Goal: Information Seeking & Learning: Learn about a topic

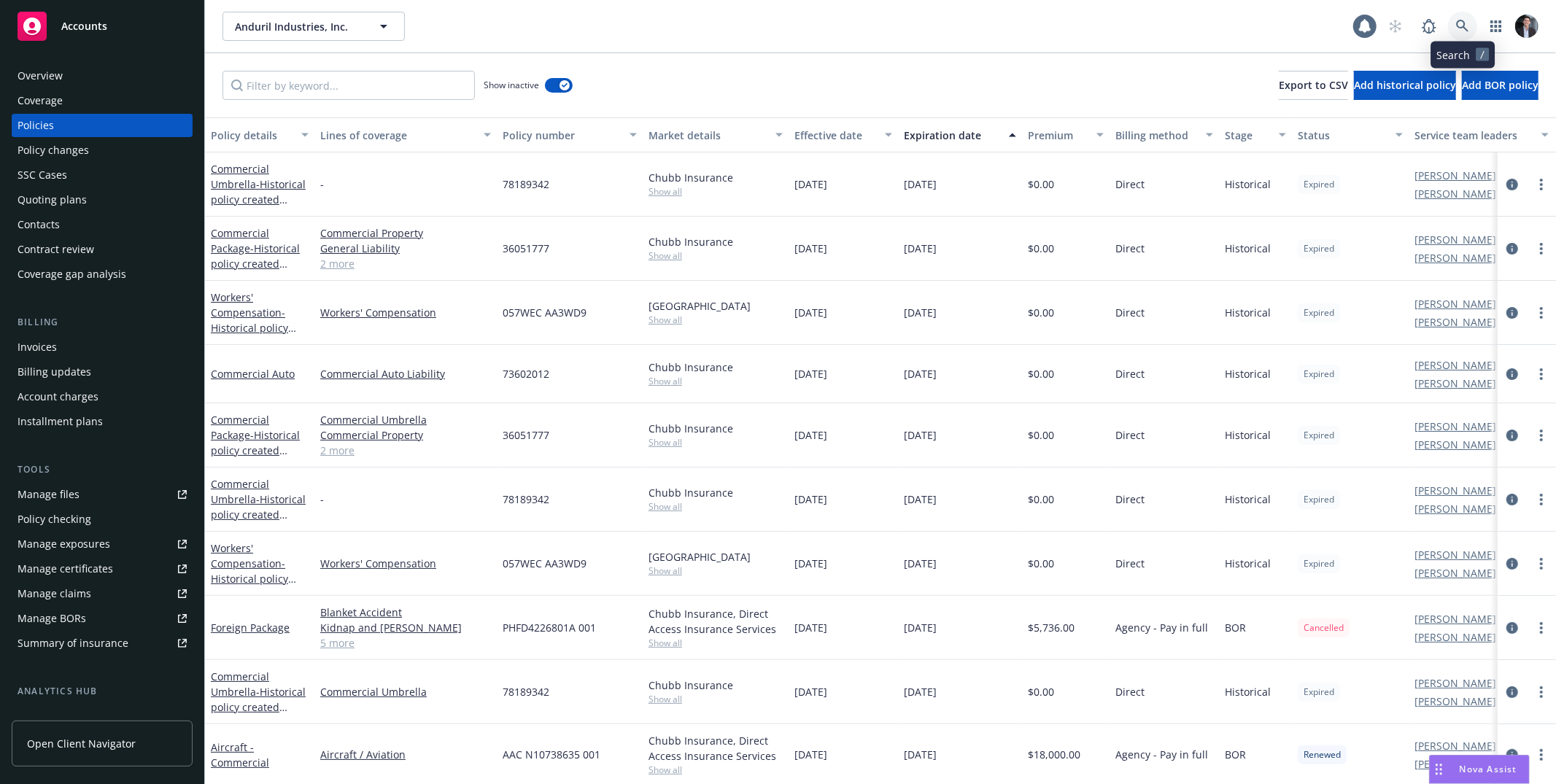
click at [1468, 21] on icon at bounding box center [1462, 25] width 13 height 13
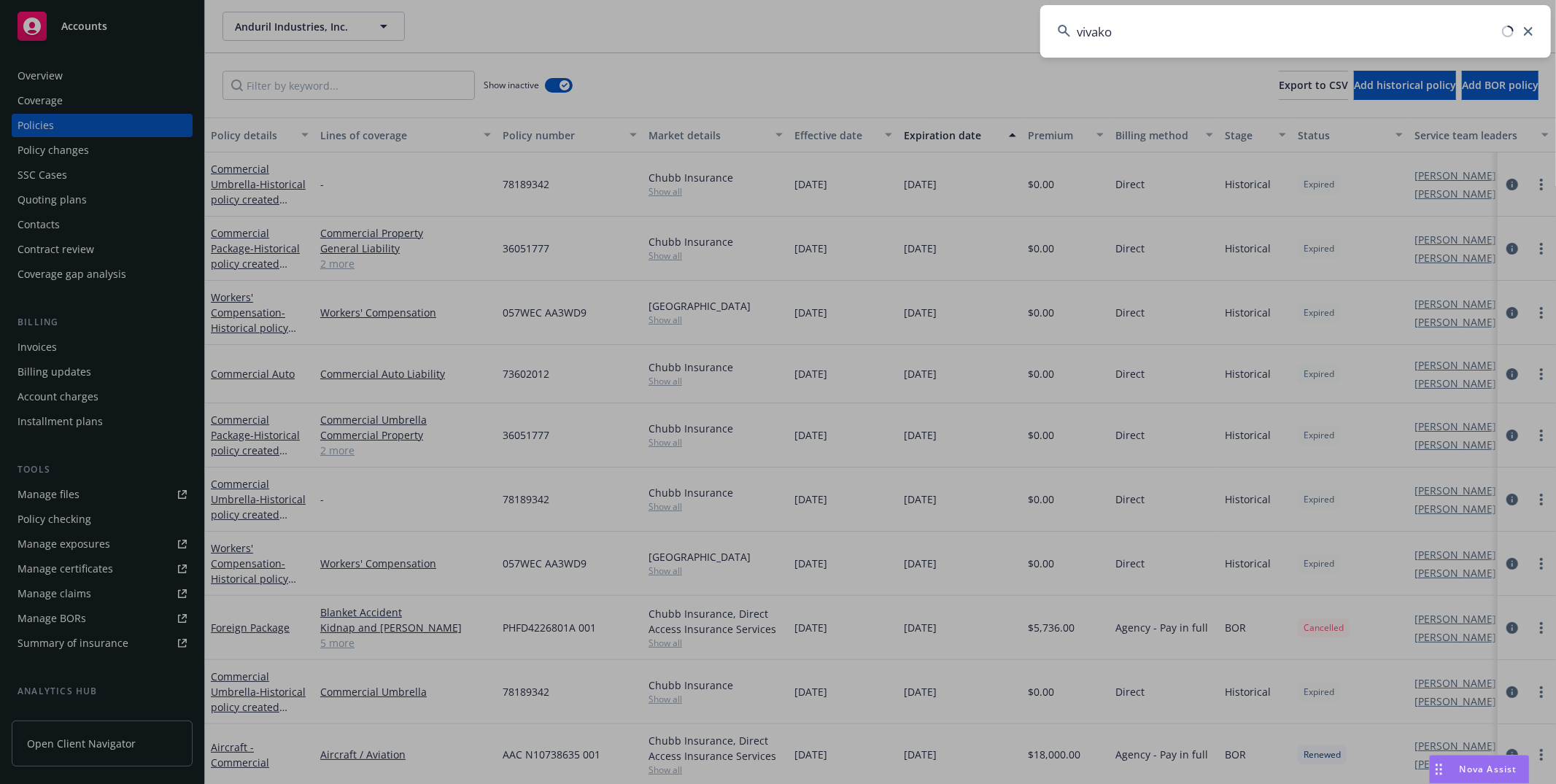
type input "vivakor"
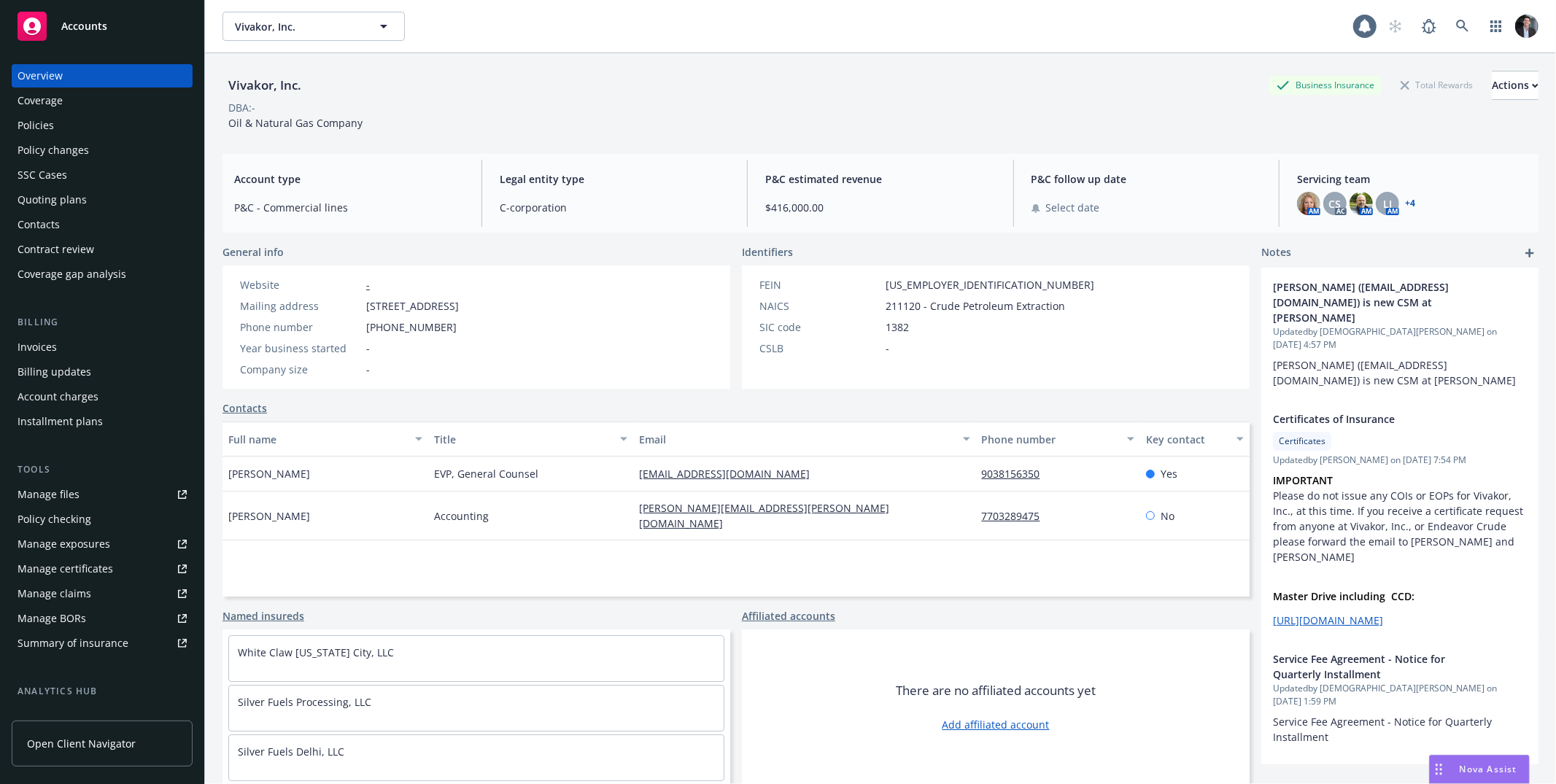
click at [67, 401] on div "Account charges" at bounding box center [58, 397] width 81 height 23
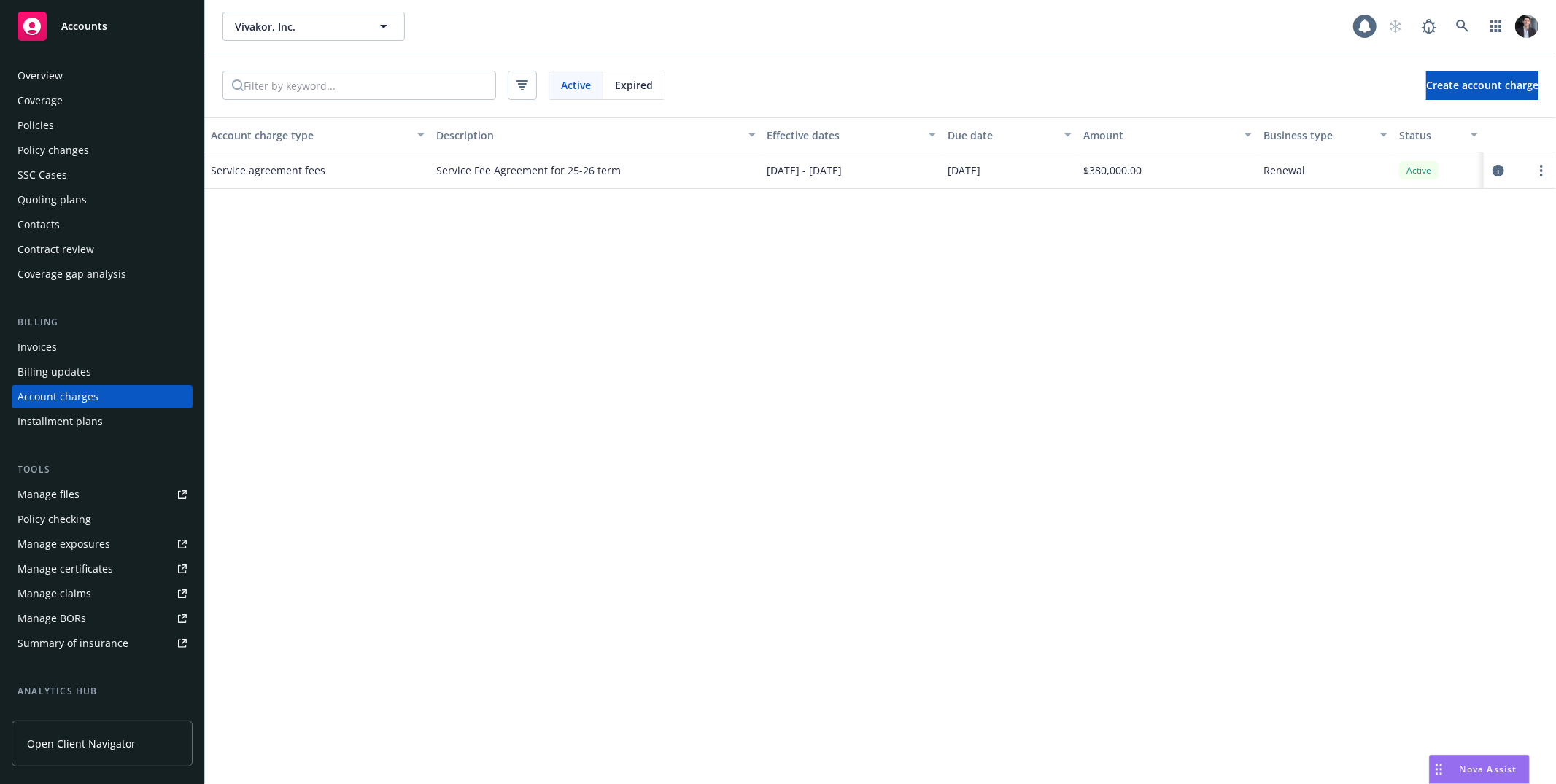
click at [609, 93] on div "Expired" at bounding box center [634, 85] width 62 height 27
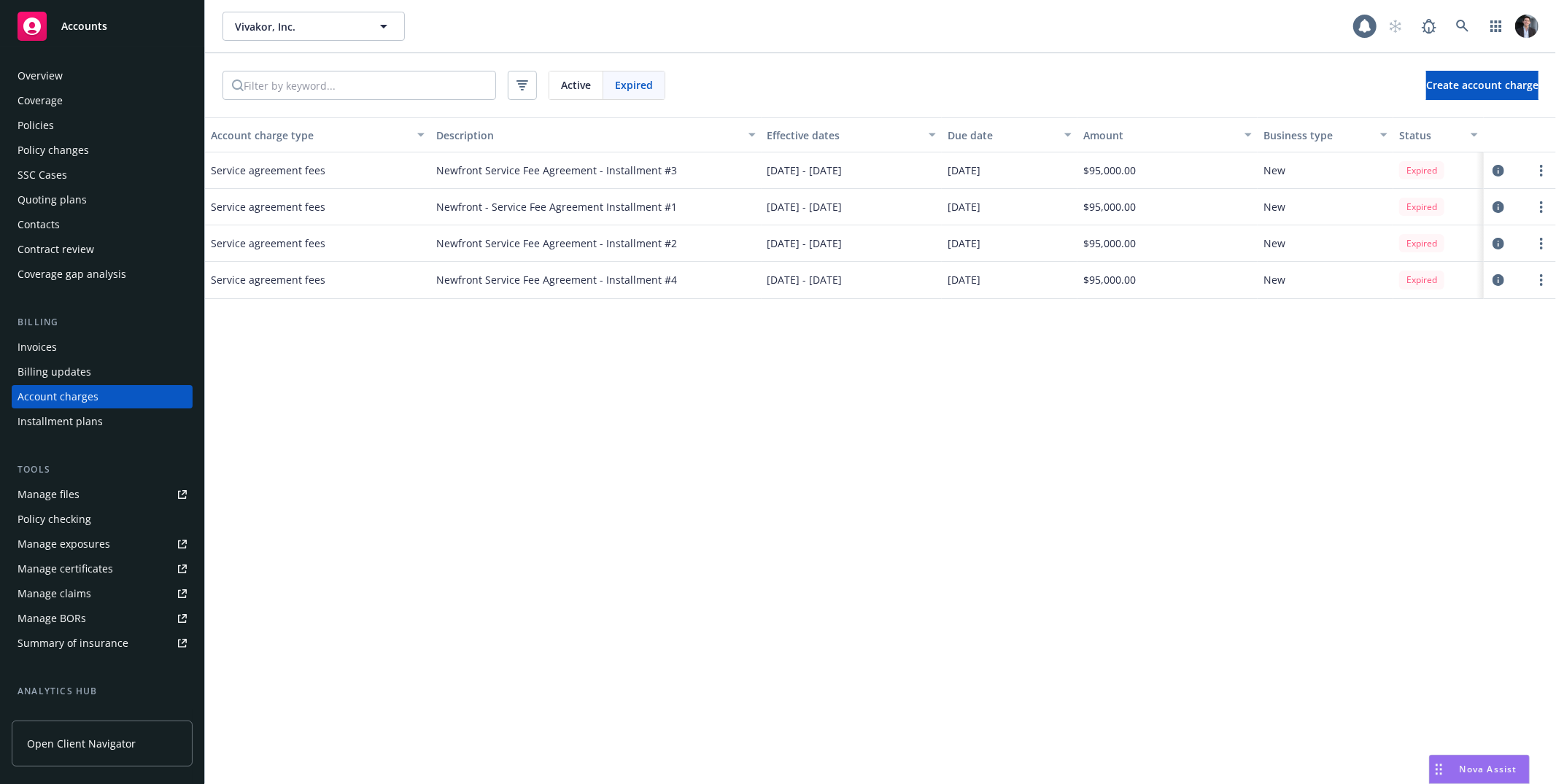
click at [593, 79] on div "Active" at bounding box center [576, 85] width 54 height 27
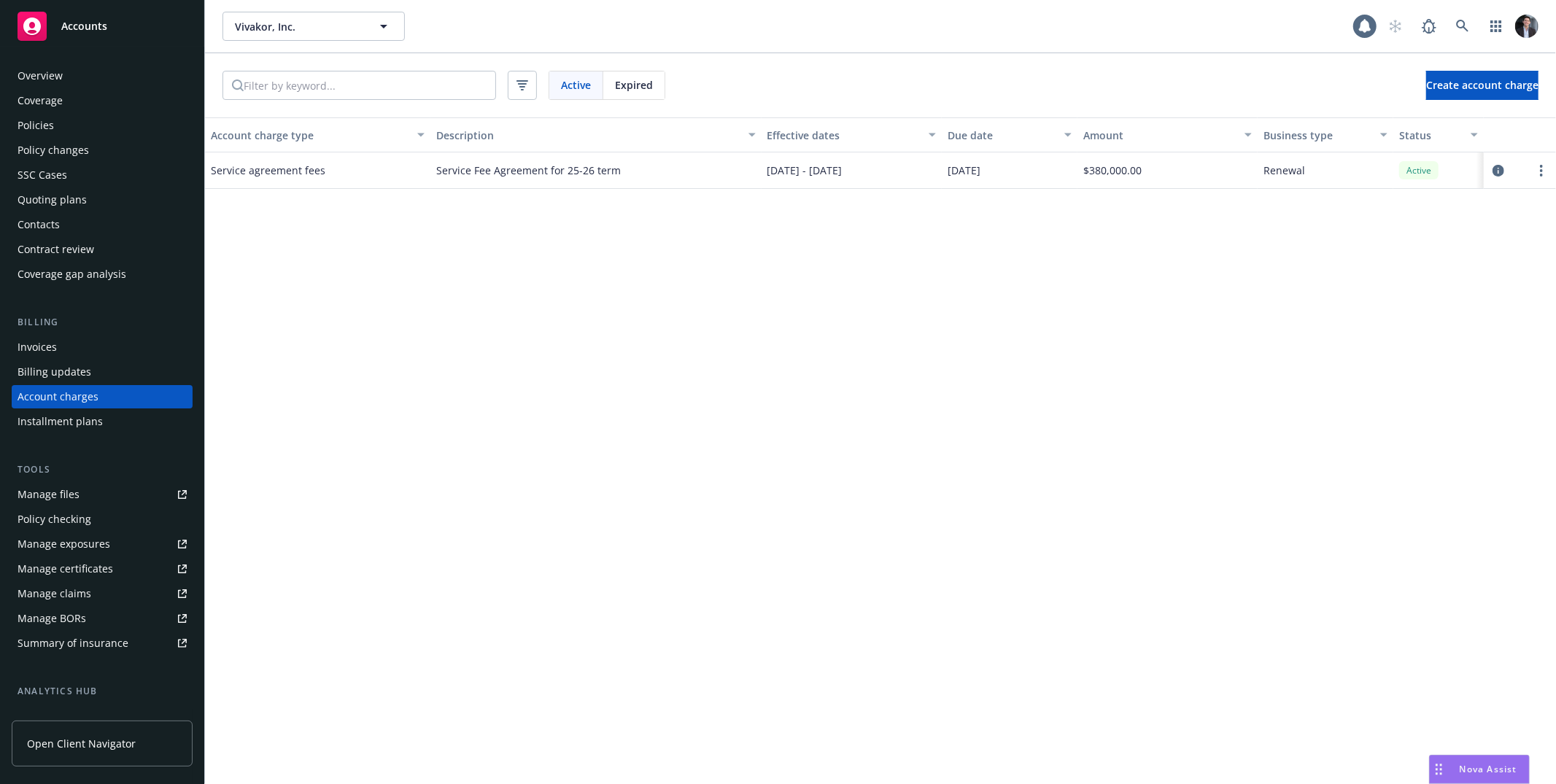
click at [620, 80] on span "Expired" at bounding box center [634, 85] width 38 height 16
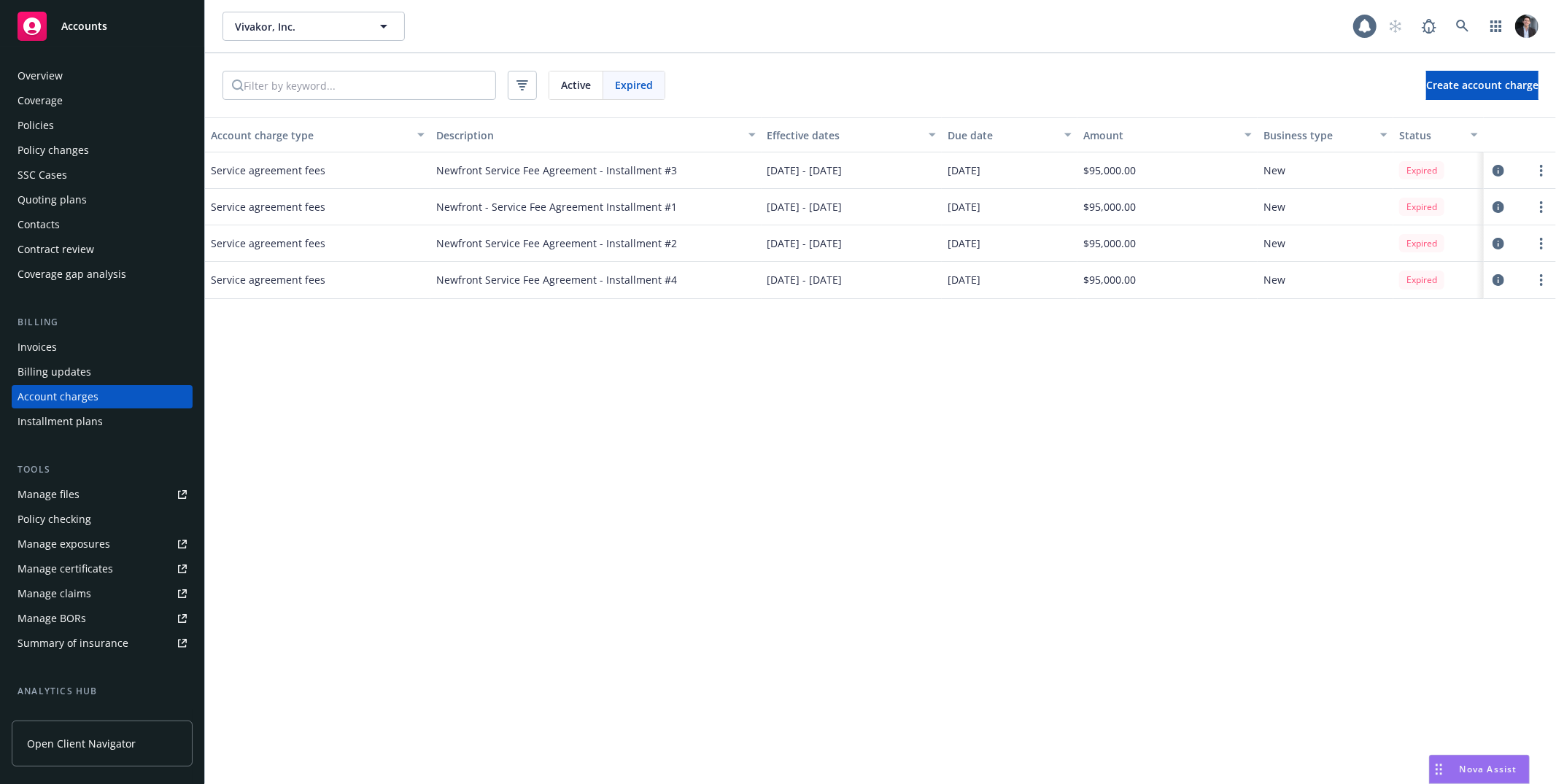
click at [585, 86] on span "Active" at bounding box center [576, 85] width 30 height 16
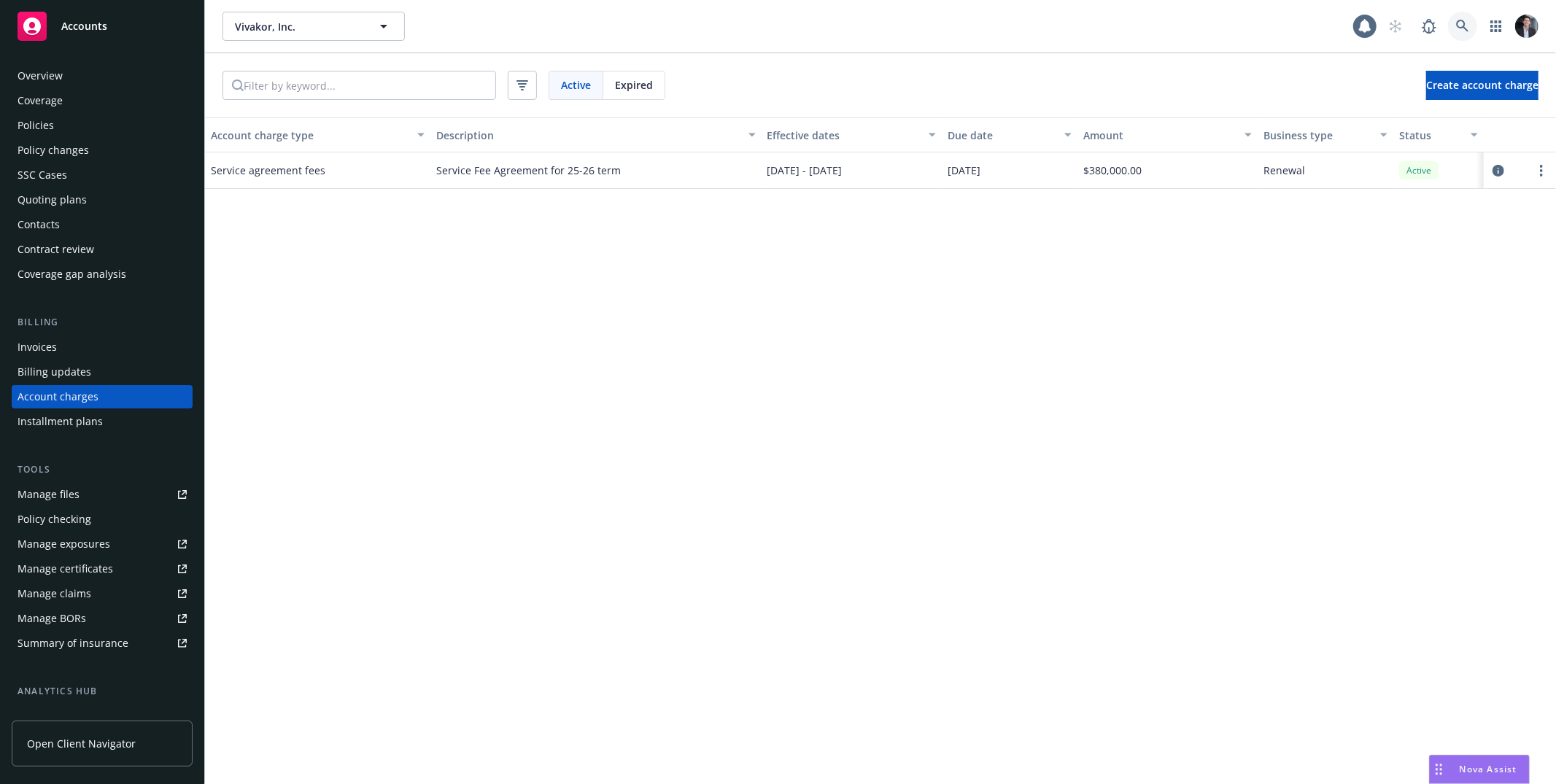
click at [1469, 29] on icon at bounding box center [1462, 25] width 13 height 13
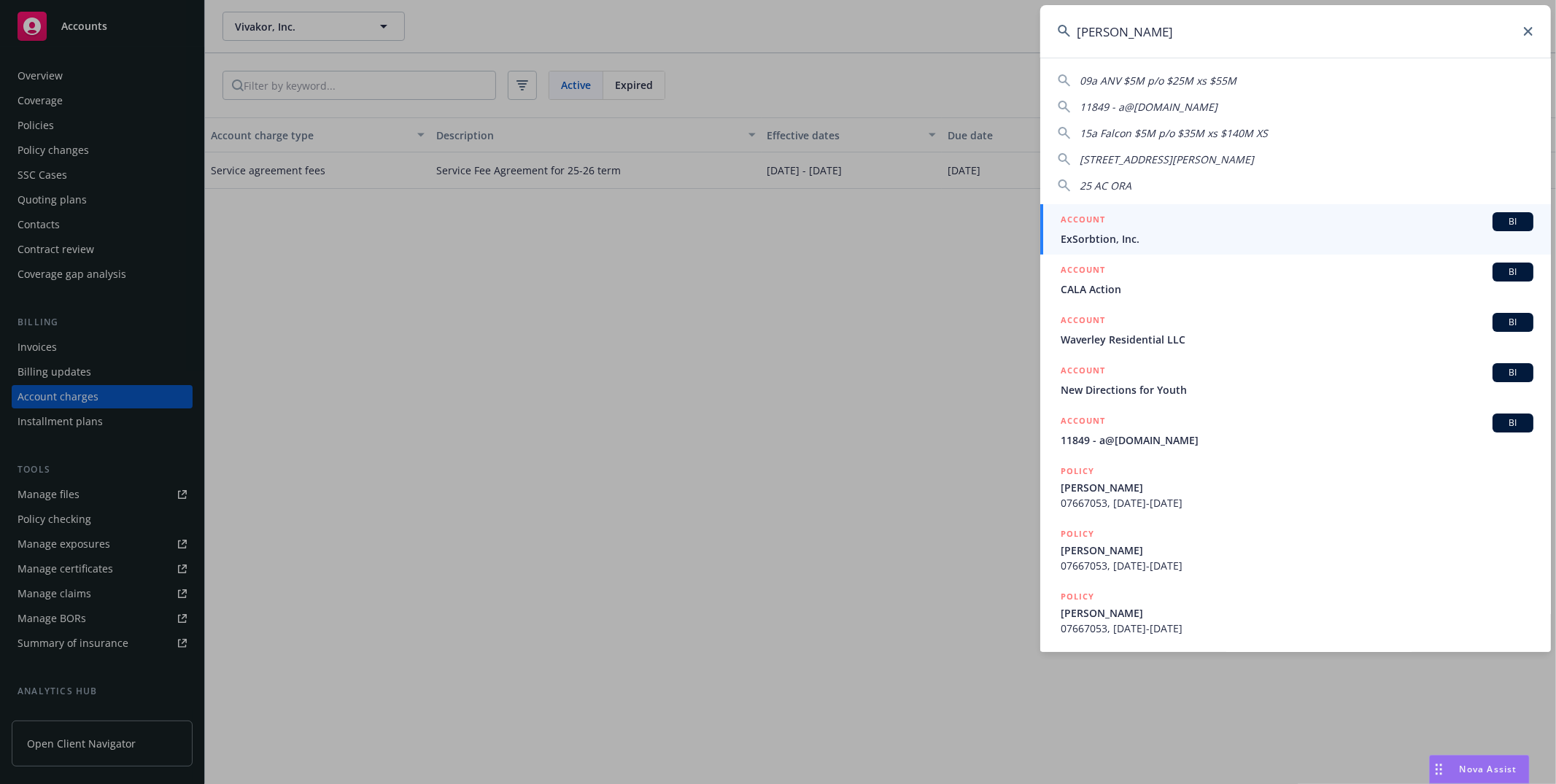
type input "[PERSON_NAME]"
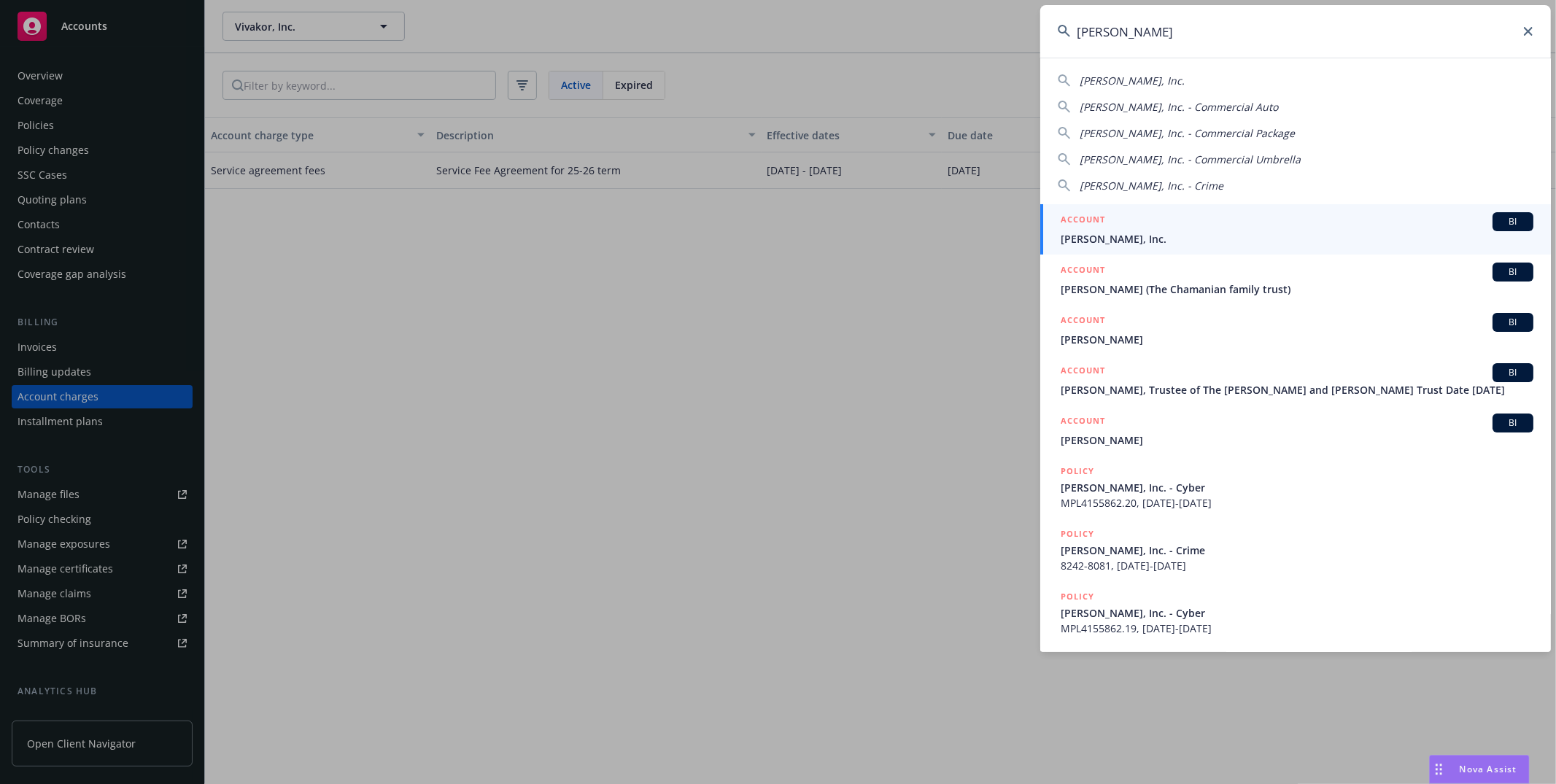
click at [1246, 234] on span "[PERSON_NAME], Inc." at bounding box center [1297, 239] width 472 height 16
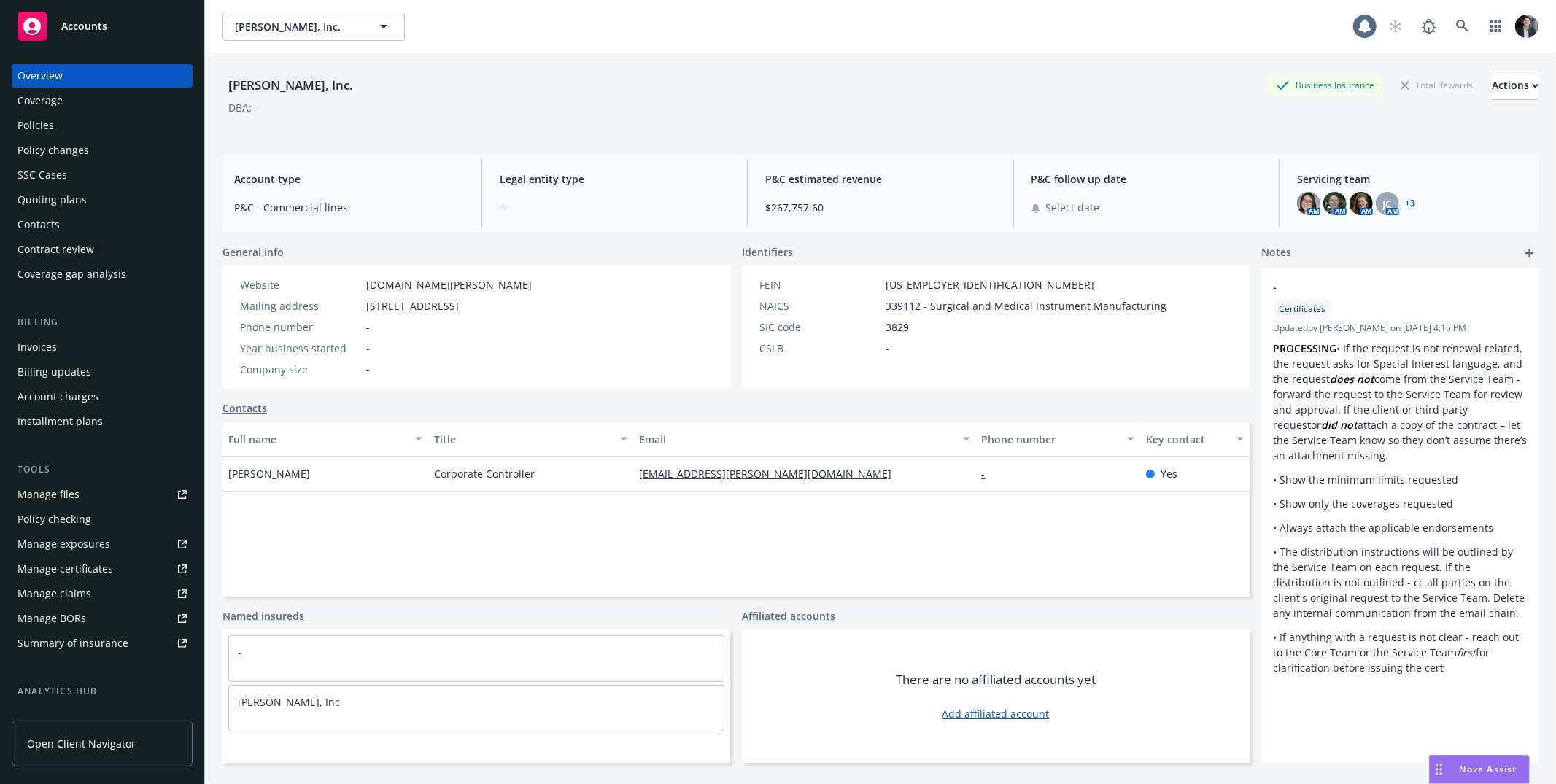
click at [49, 119] on div "Policies" at bounding box center [35, 125] width 36 height 23
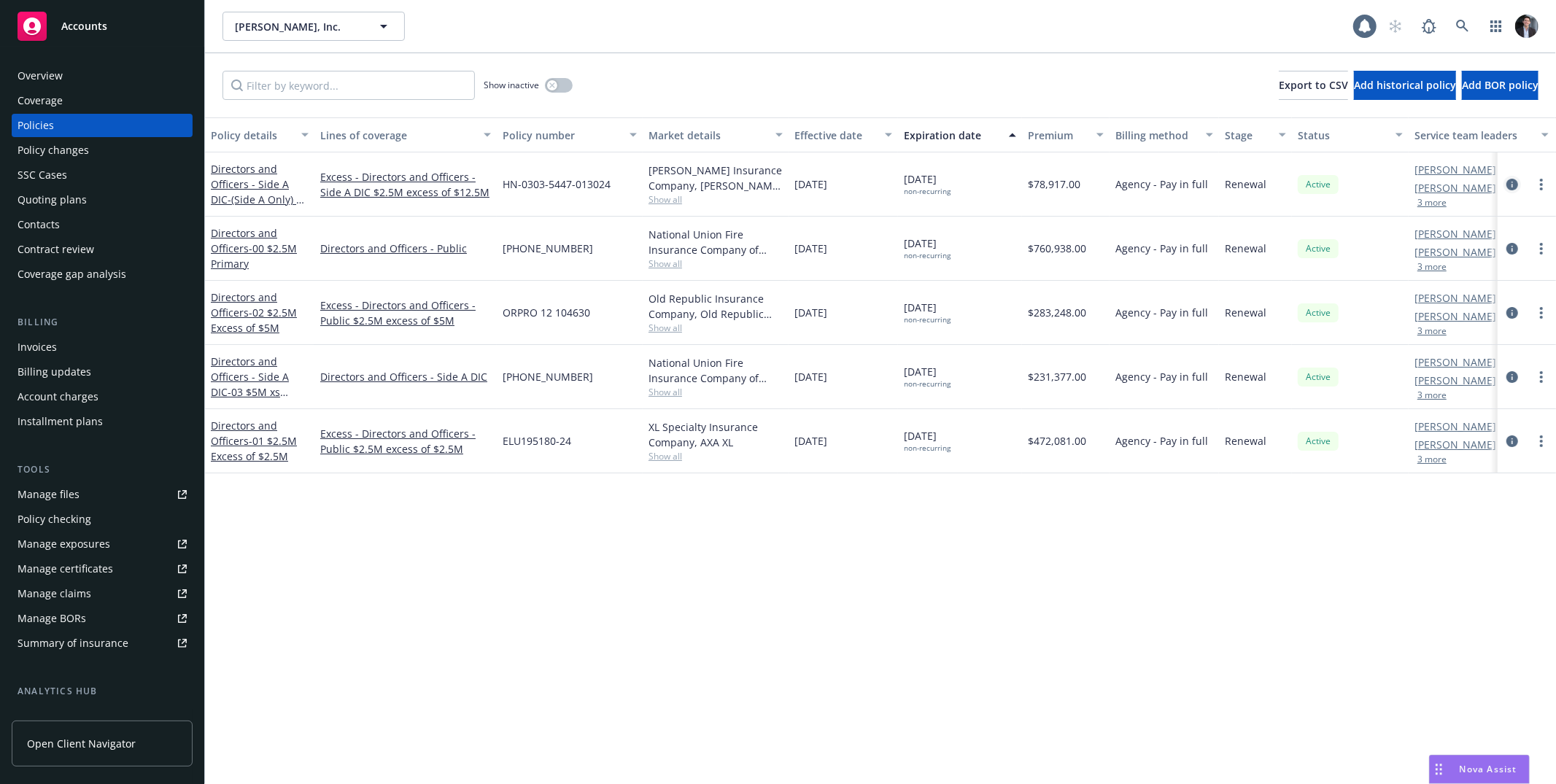
click at [1509, 187] on icon "circleInformation" at bounding box center [1512, 185] width 12 height 12
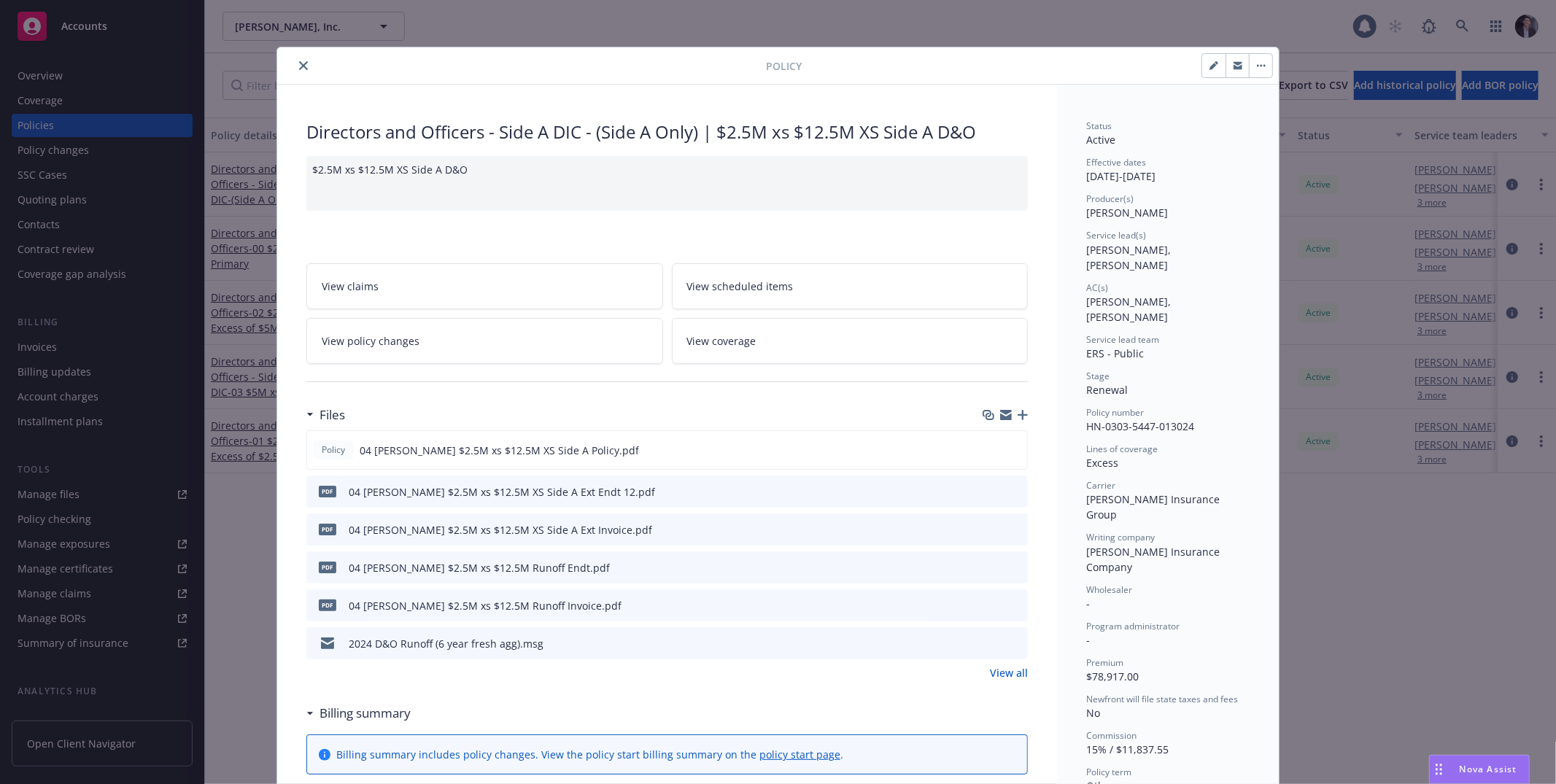
click at [1322, 266] on div "Policy Directors and Officers - Side A DIC - (Side A Only) | $2.5M xs $12.5M XS…" at bounding box center [778, 392] width 1556 height 784
click at [299, 67] on icon "close" at bounding box center [303, 65] width 9 height 9
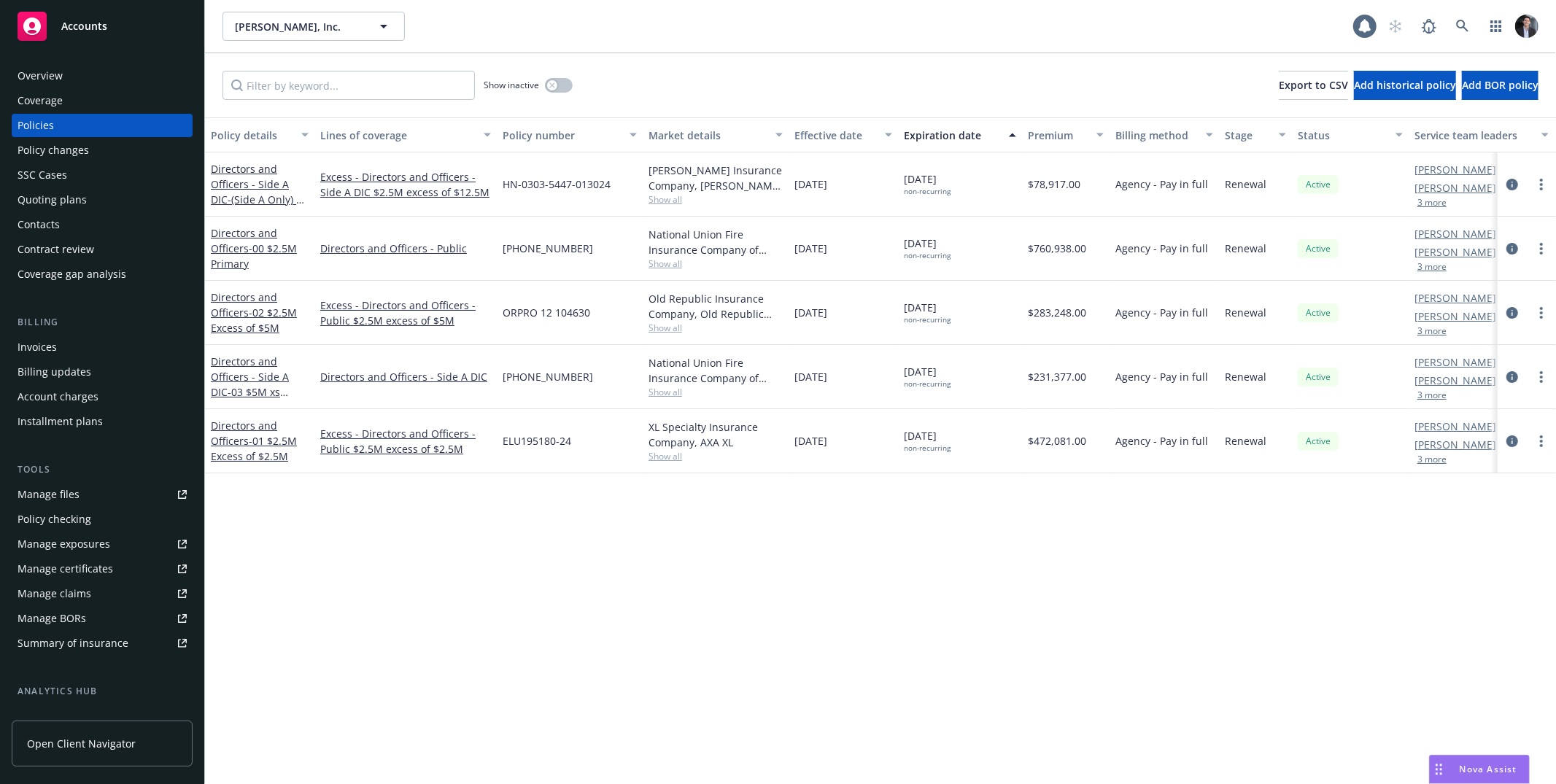
click at [56, 343] on div "Invoices" at bounding box center [37, 347] width 39 height 23
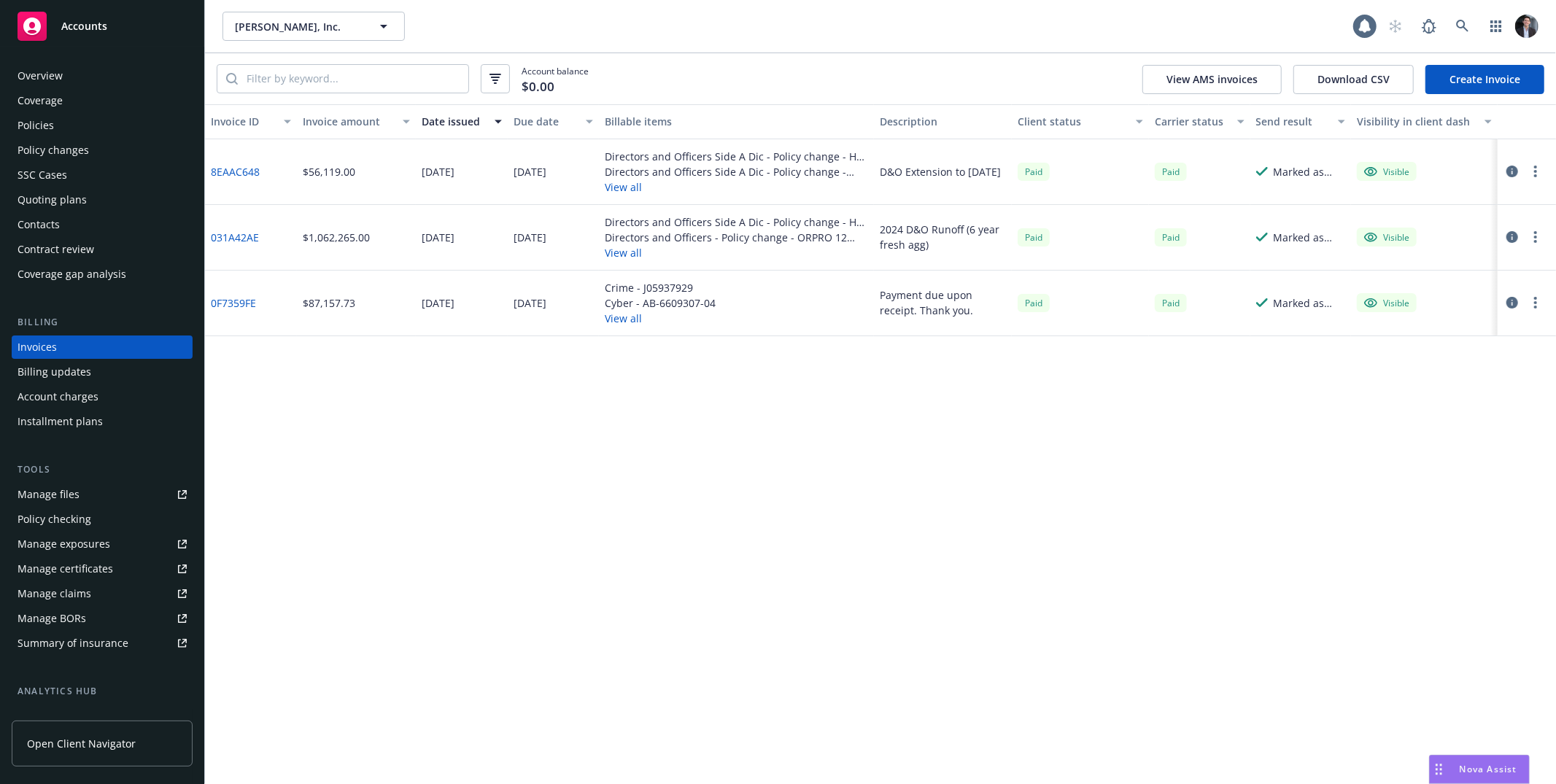
click at [56, 139] on div "Policy changes" at bounding box center [53, 151] width 71 height 23
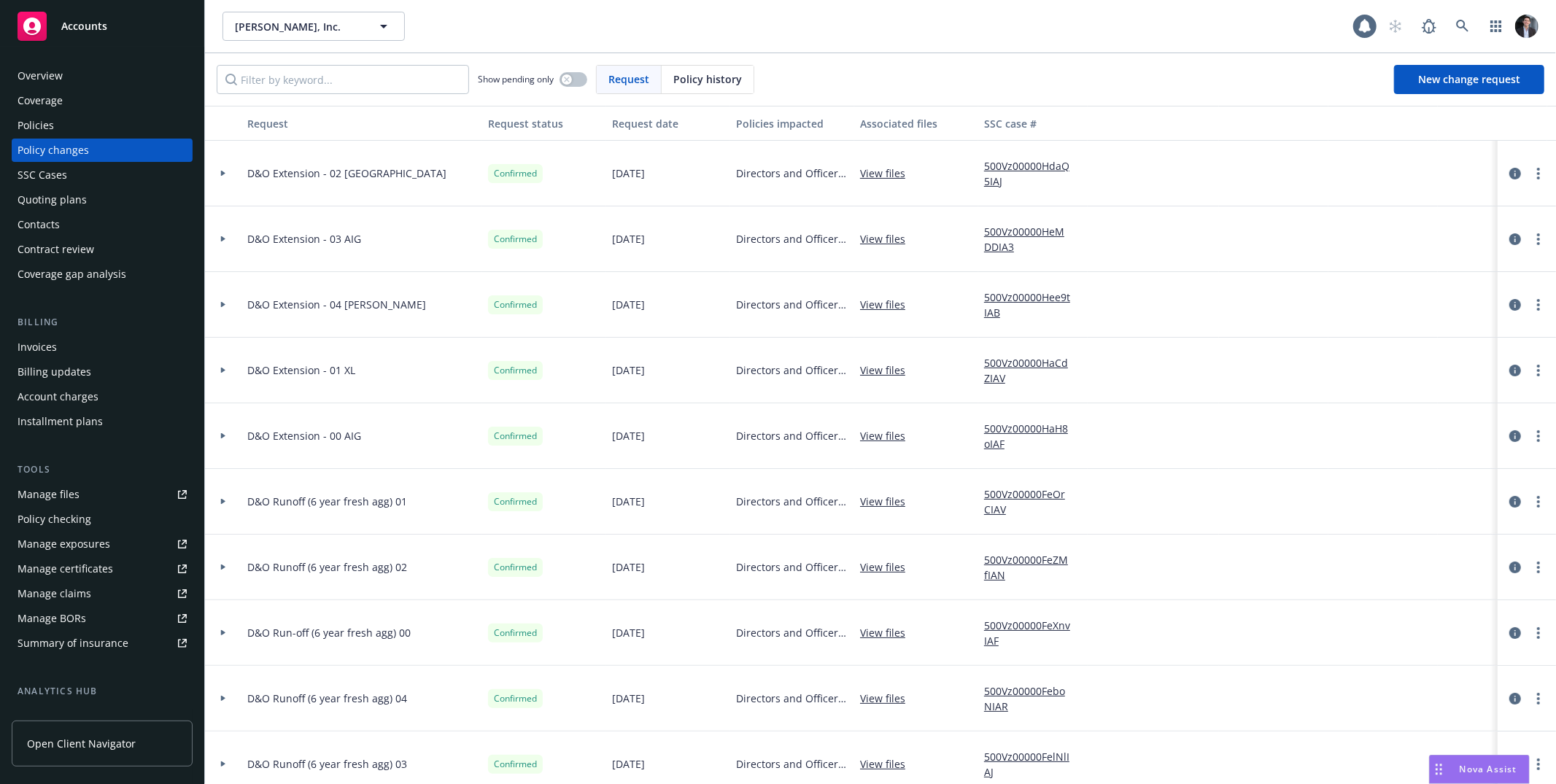
click at [223, 252] on div at bounding box center [223, 239] width 36 height 65
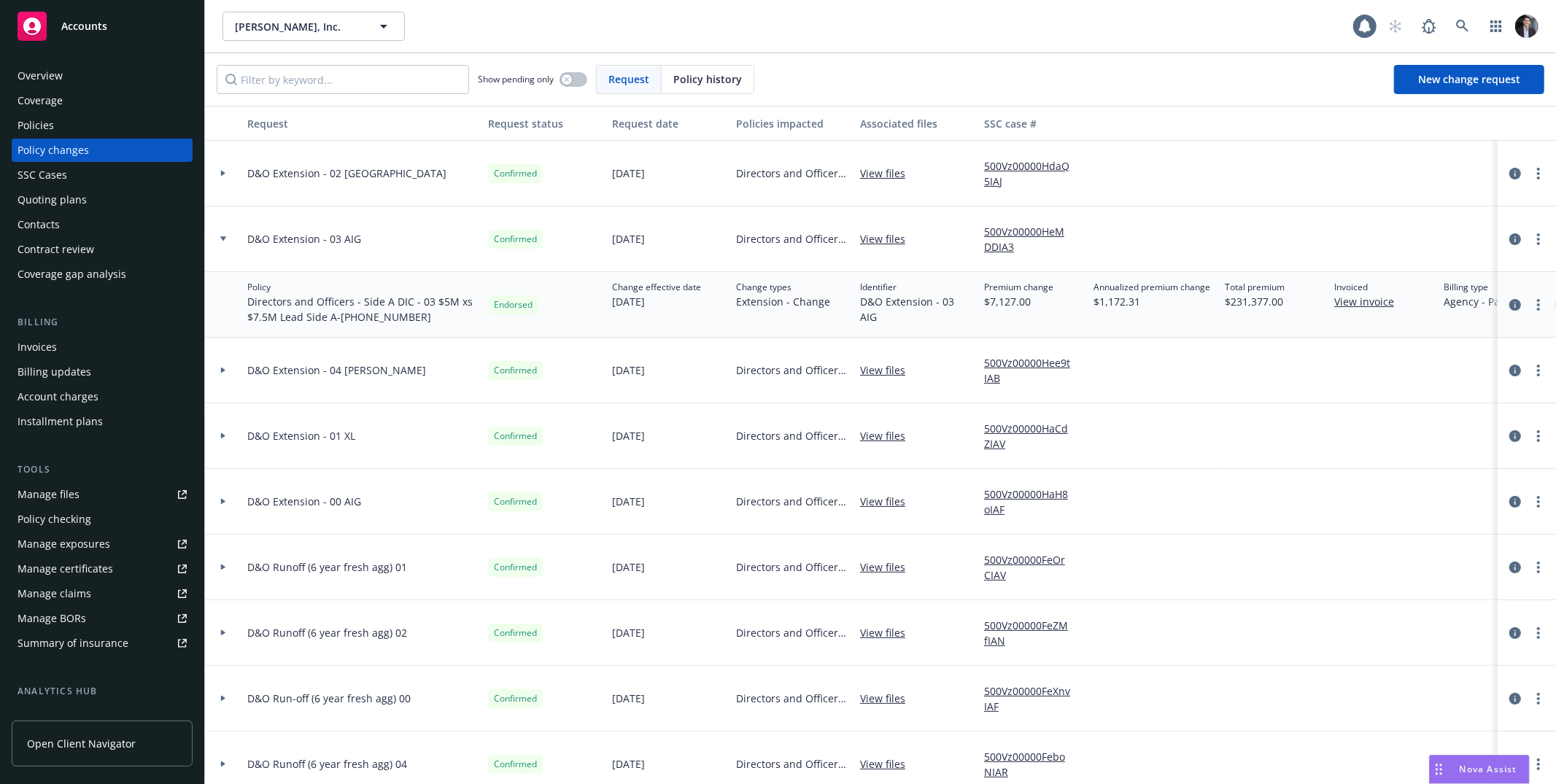
click at [237, 162] on div at bounding box center [223, 173] width 36 height 65
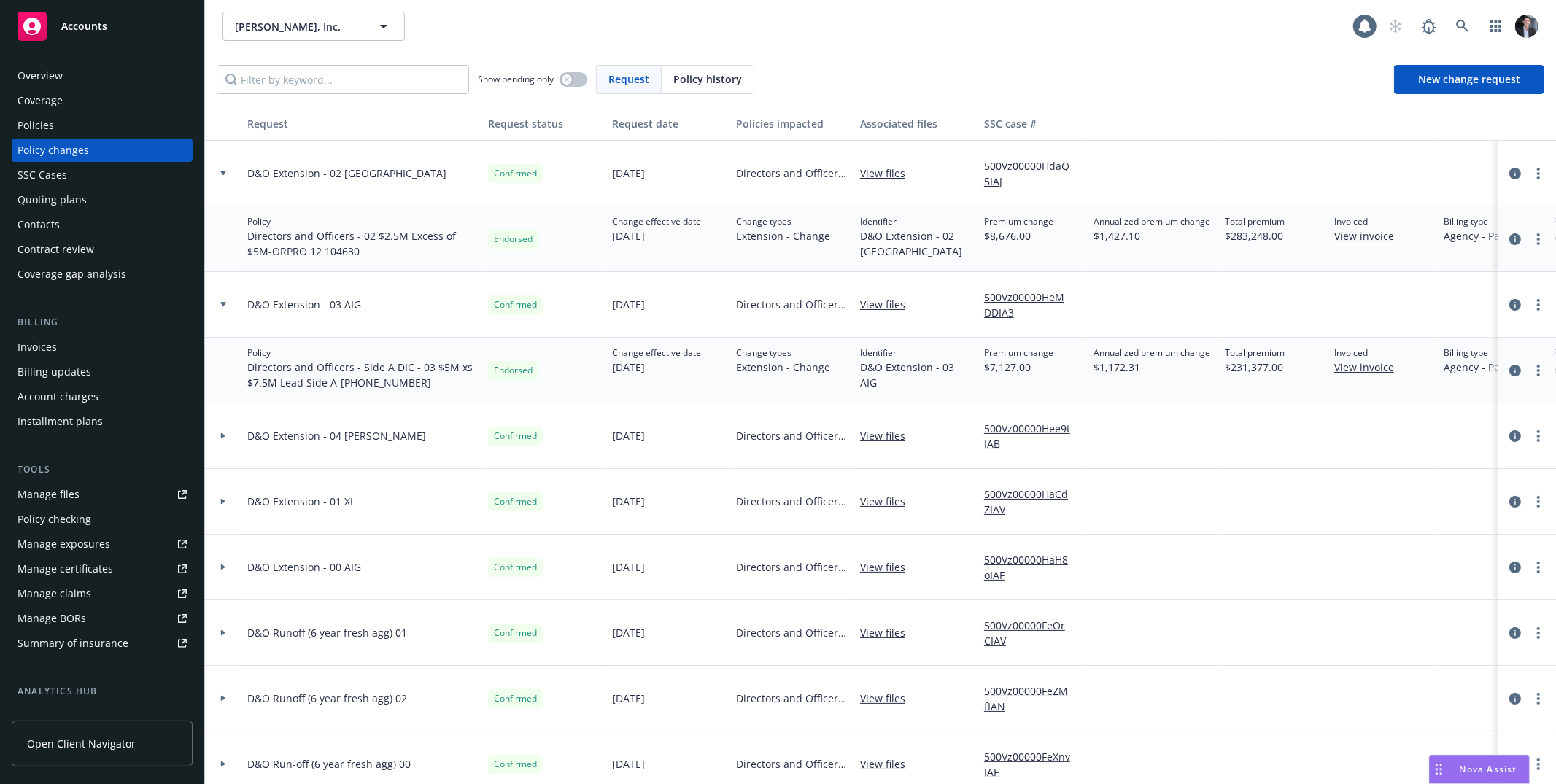
click at [330, 426] on div "D&O Extension - 04 [PERSON_NAME]" at bounding box center [362, 435] width 241 height 65
click at [329, 433] on span "D&O Extension - 04 [PERSON_NAME]" at bounding box center [336, 436] width 179 height 16
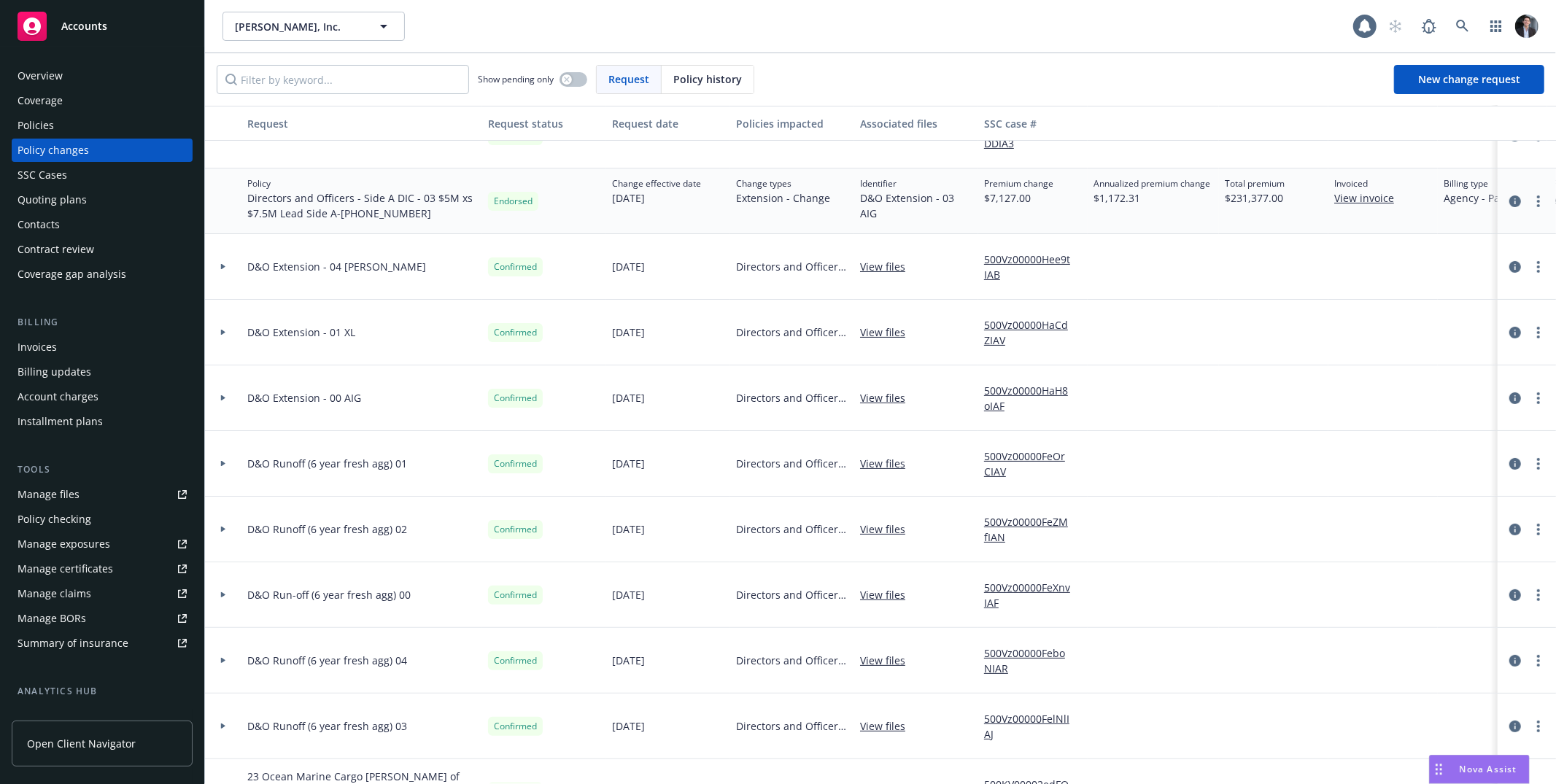
scroll to position [162, 0]
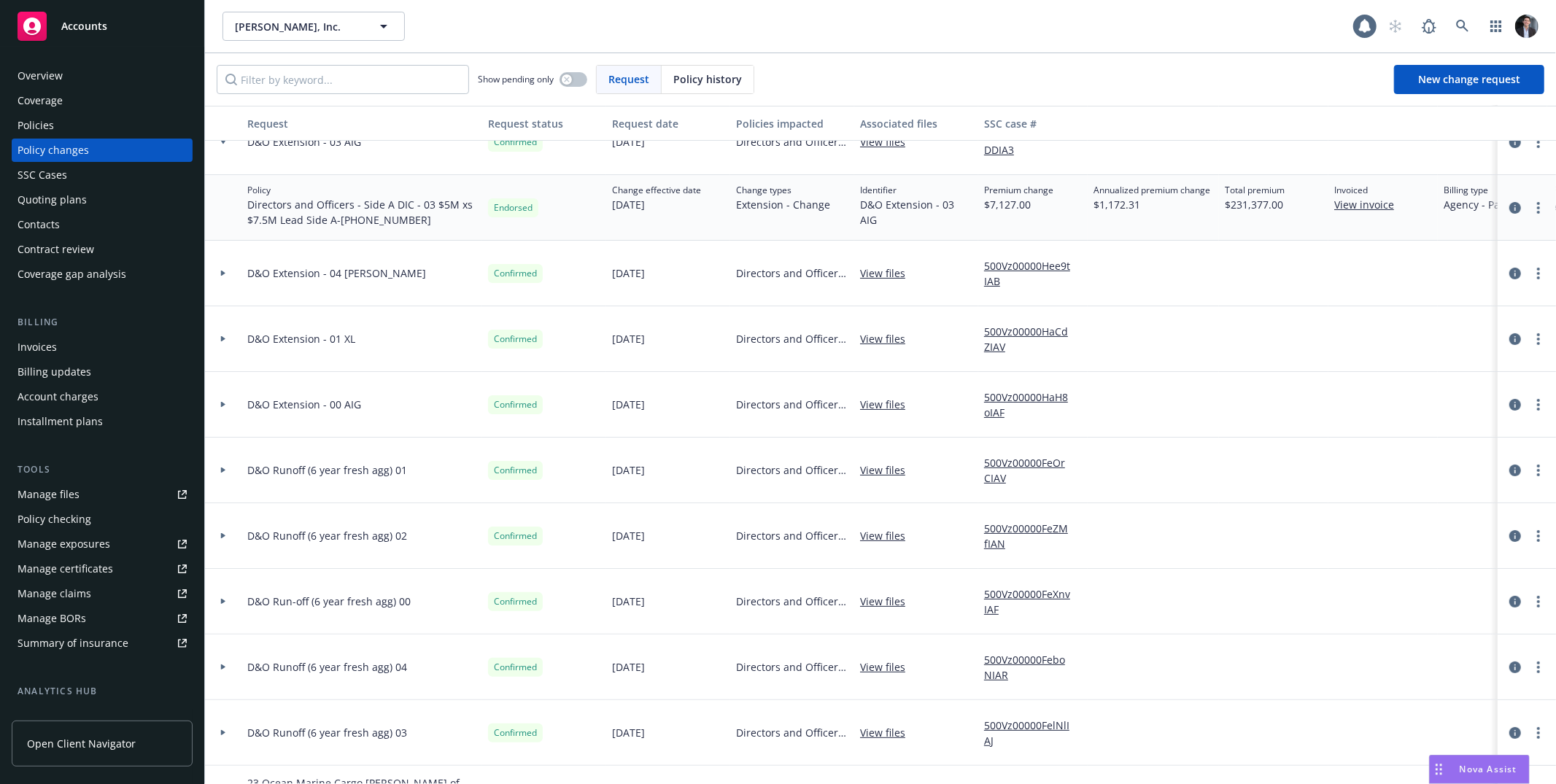
click at [231, 477] on div at bounding box center [223, 470] width 36 height 65
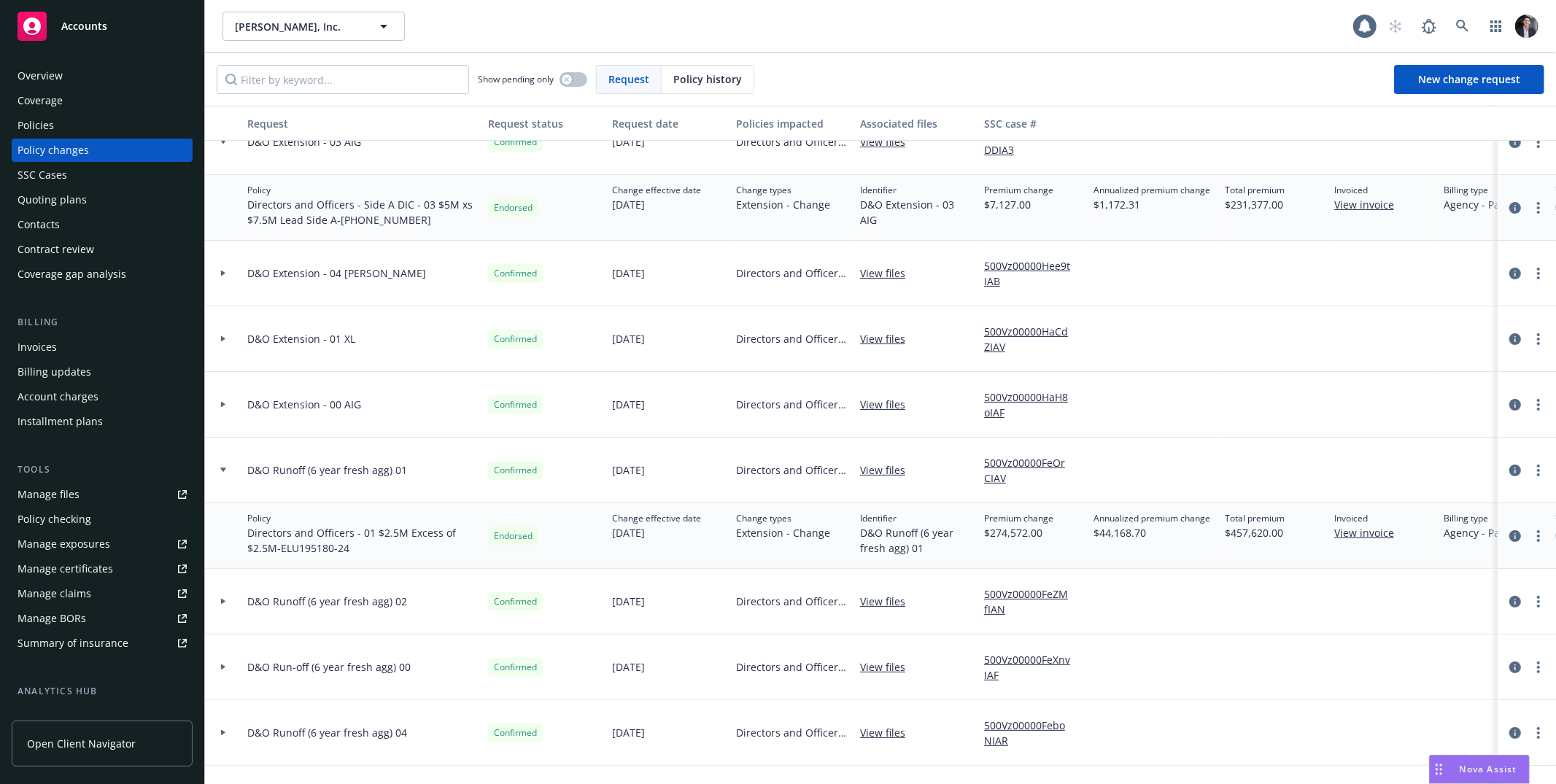
click at [224, 446] on div at bounding box center [223, 470] width 36 height 65
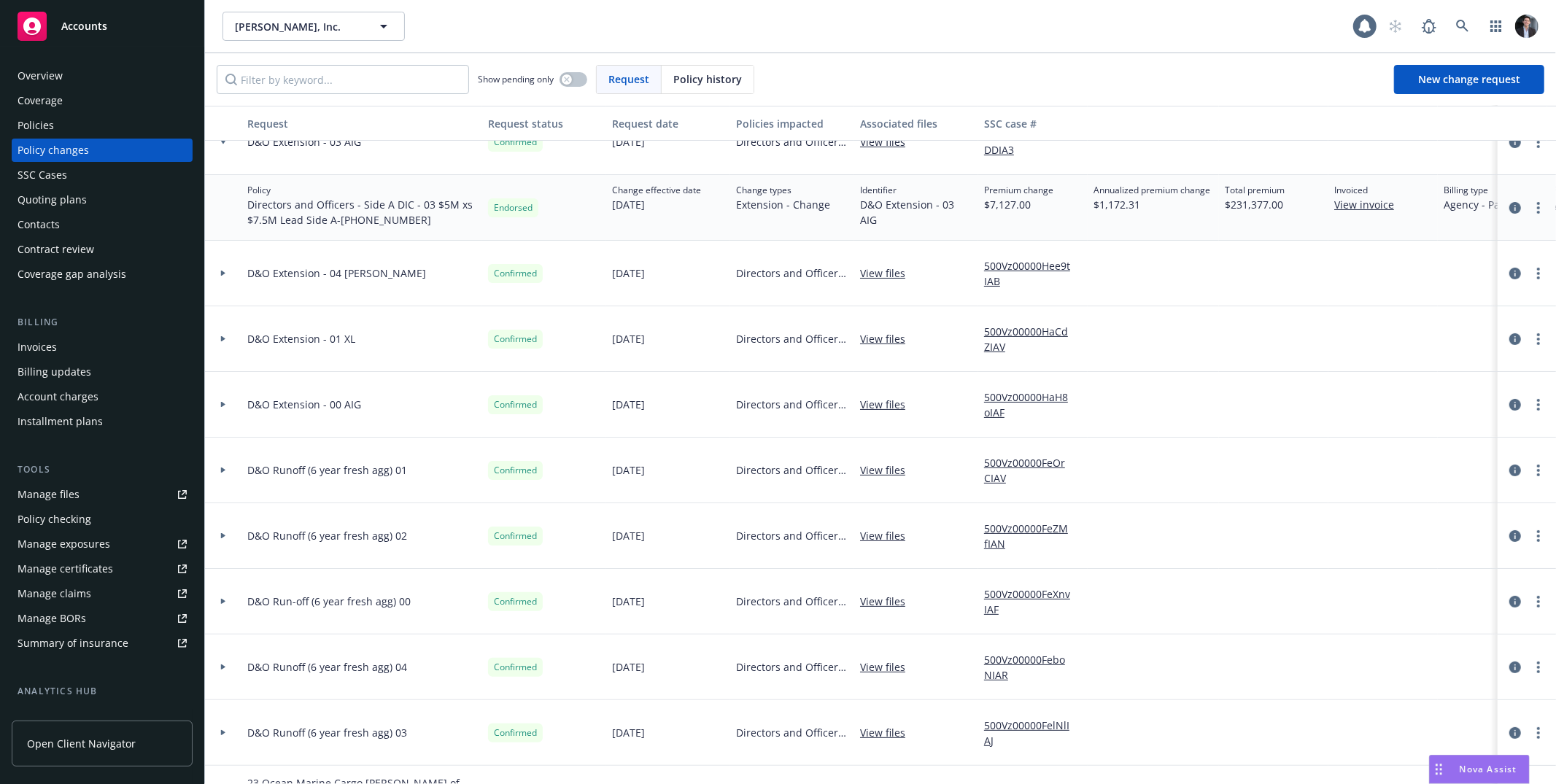
click at [230, 393] on div at bounding box center [223, 404] width 36 height 65
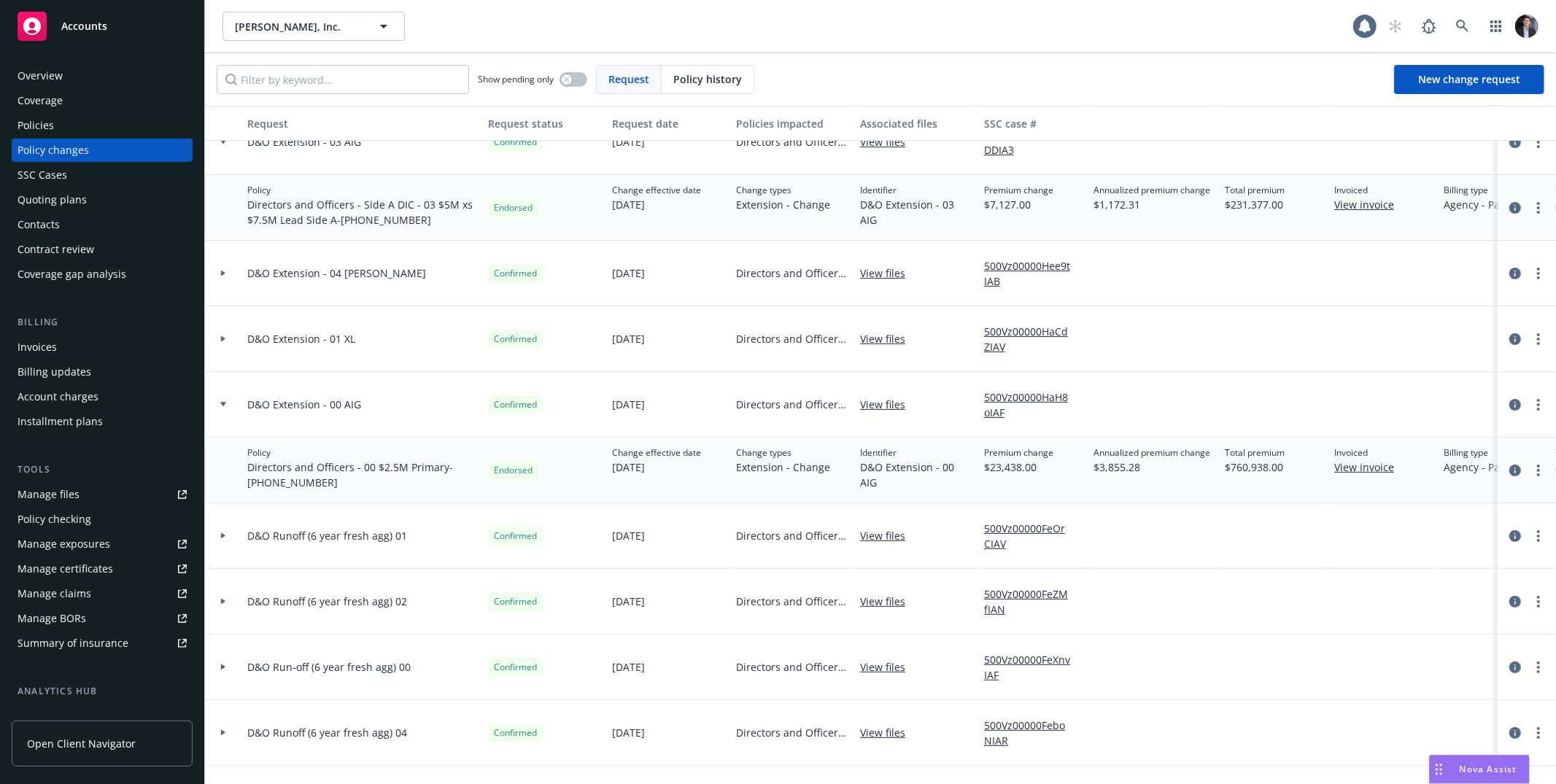
click at [231, 435] on div at bounding box center [223, 404] width 36 height 65
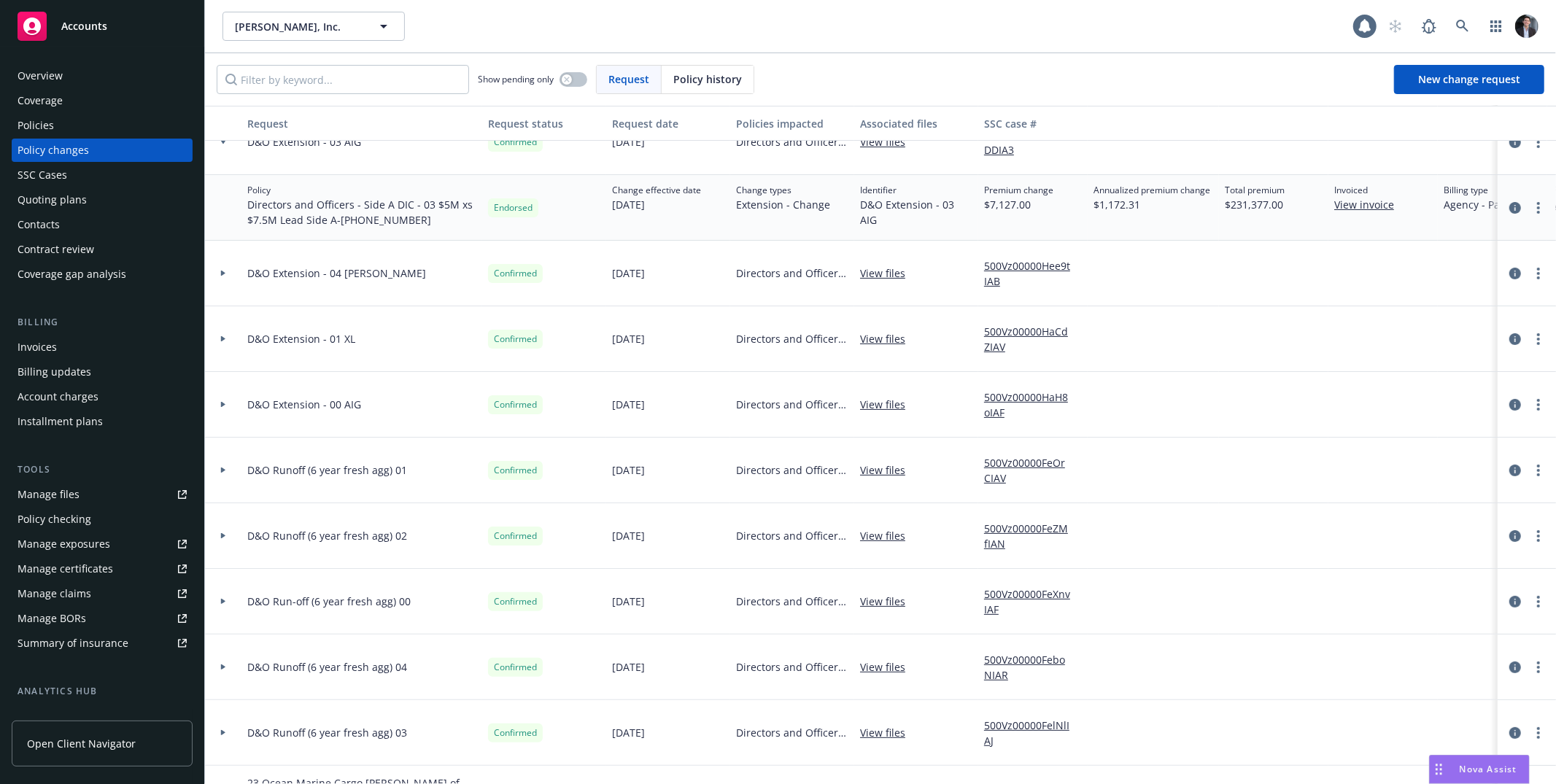
scroll to position [0, 0]
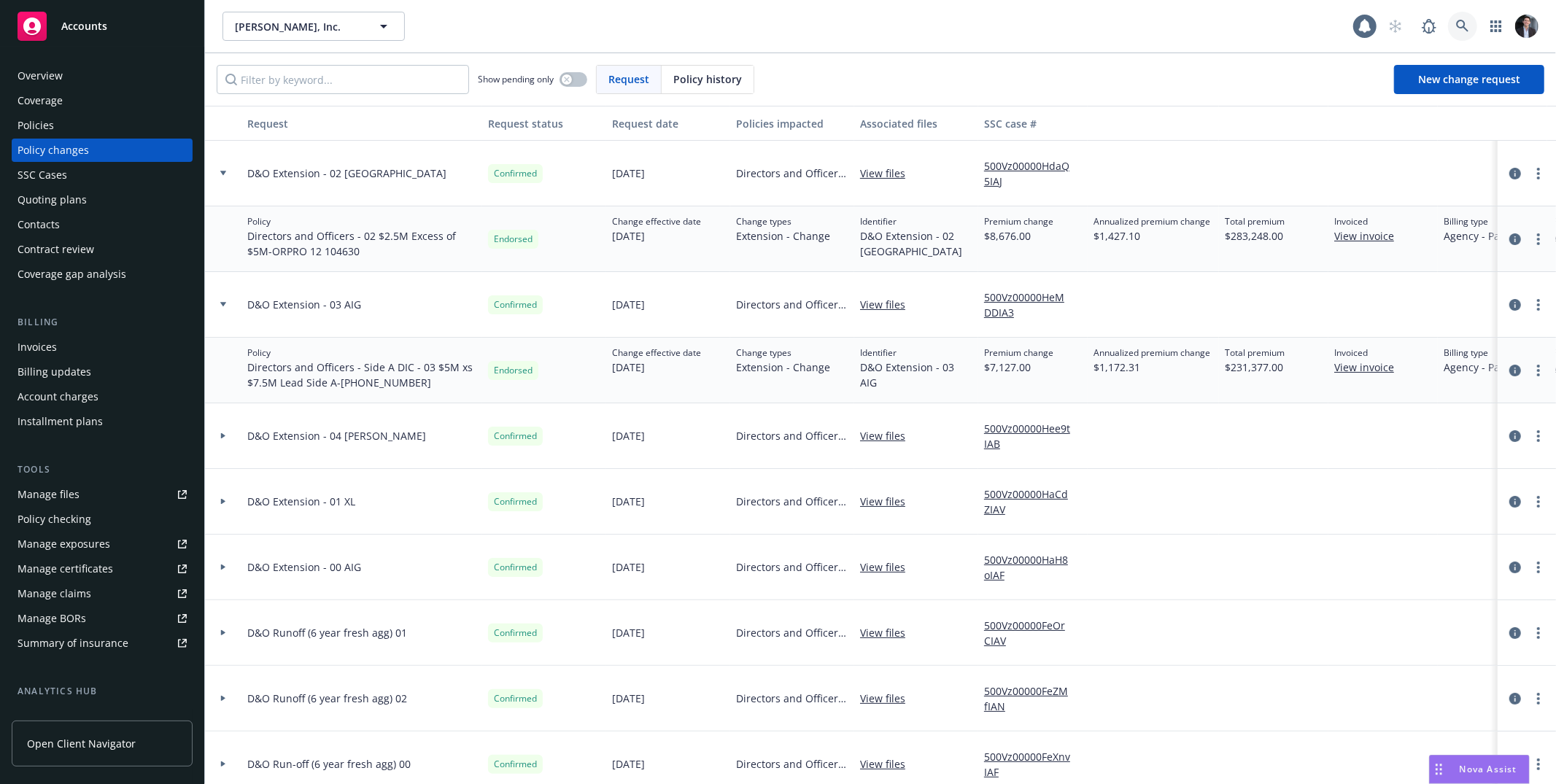
click at [1471, 17] on link at bounding box center [1463, 26] width 29 height 29
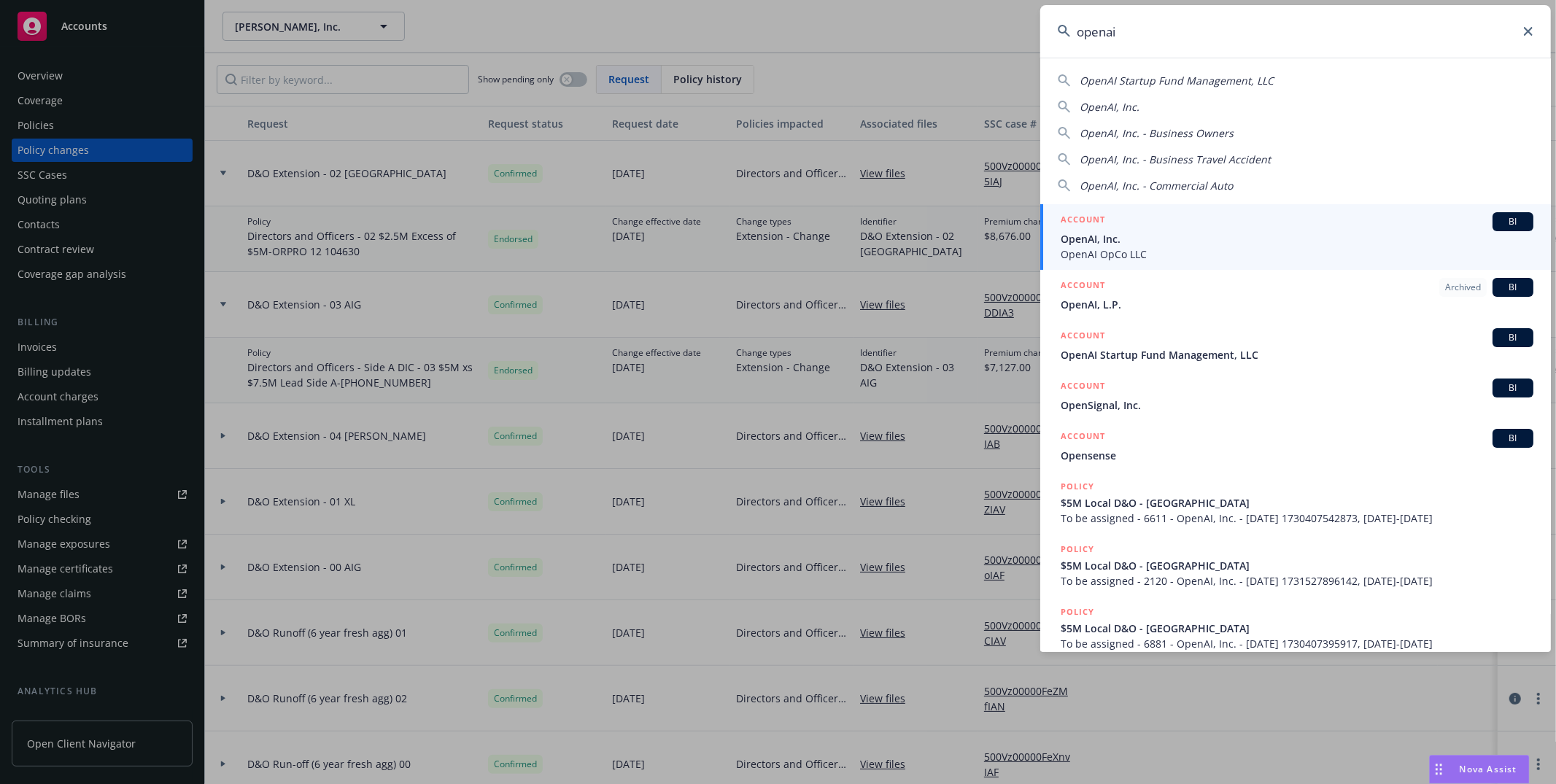
type input "openai"
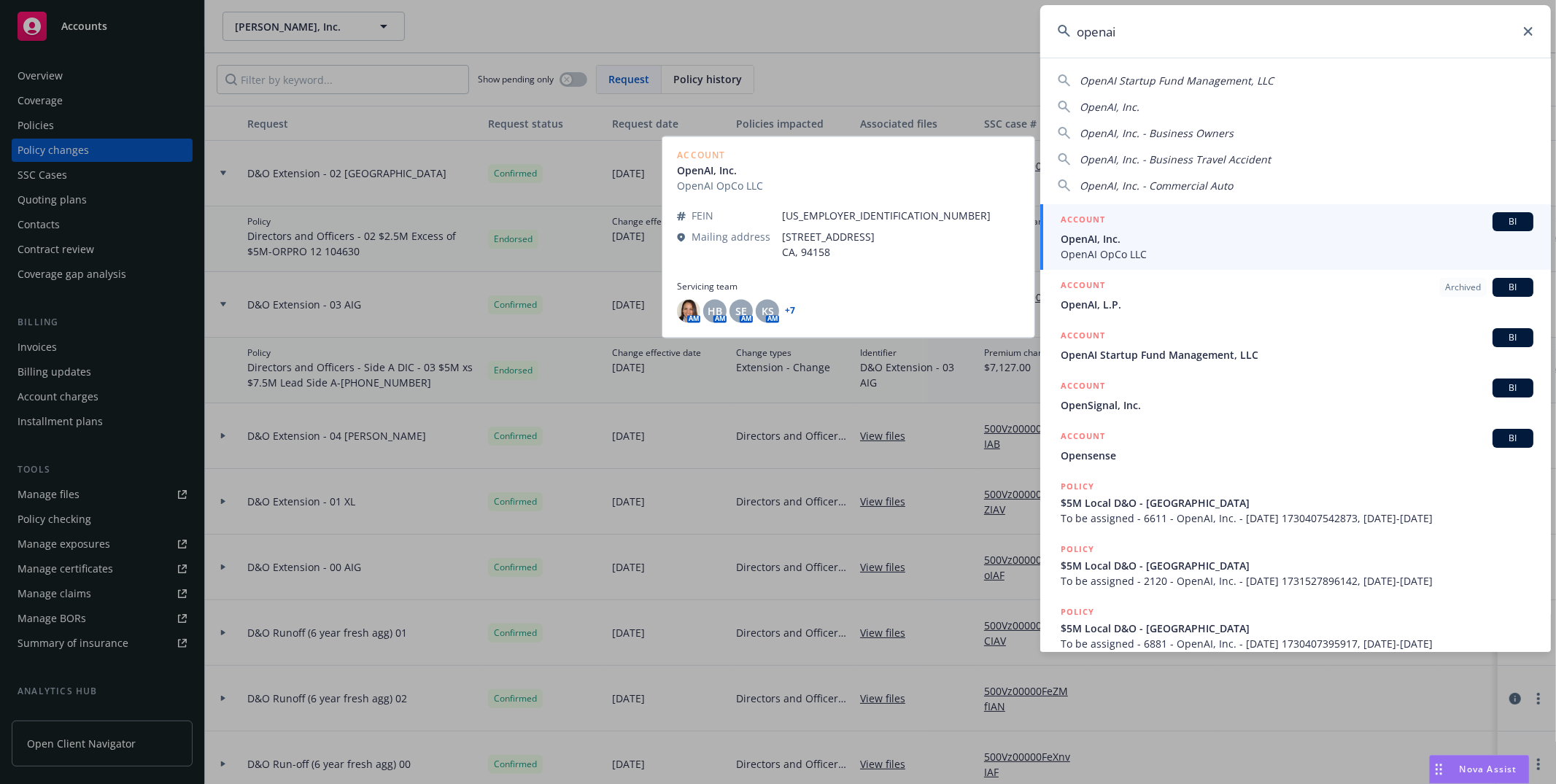
click at [1135, 316] on link "ACCOUNT Archived BI OpenAI, L.P." at bounding box center [1296, 294] width 511 height 50
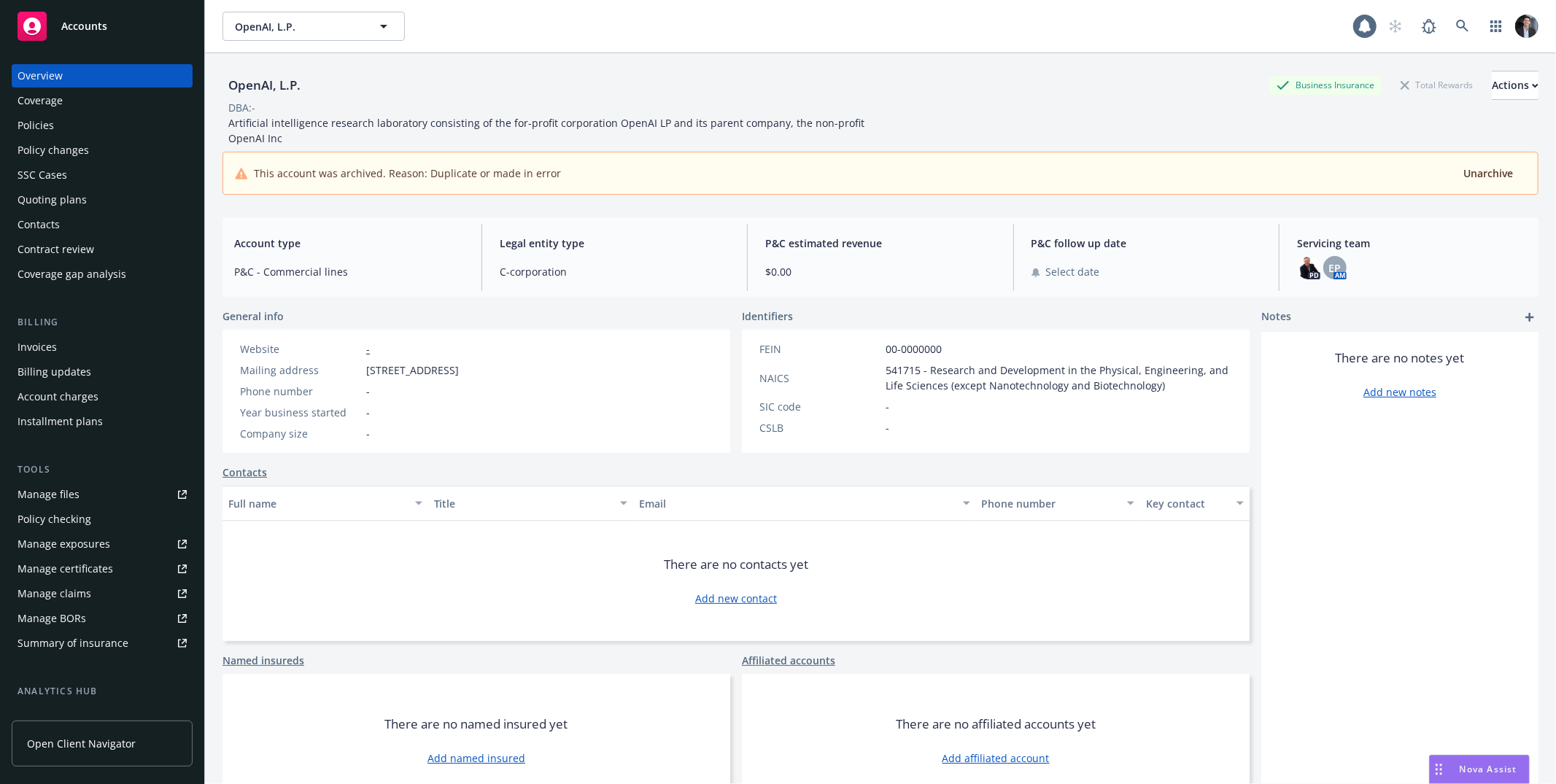
click at [61, 132] on div "Policies" at bounding box center [102, 125] width 169 height 23
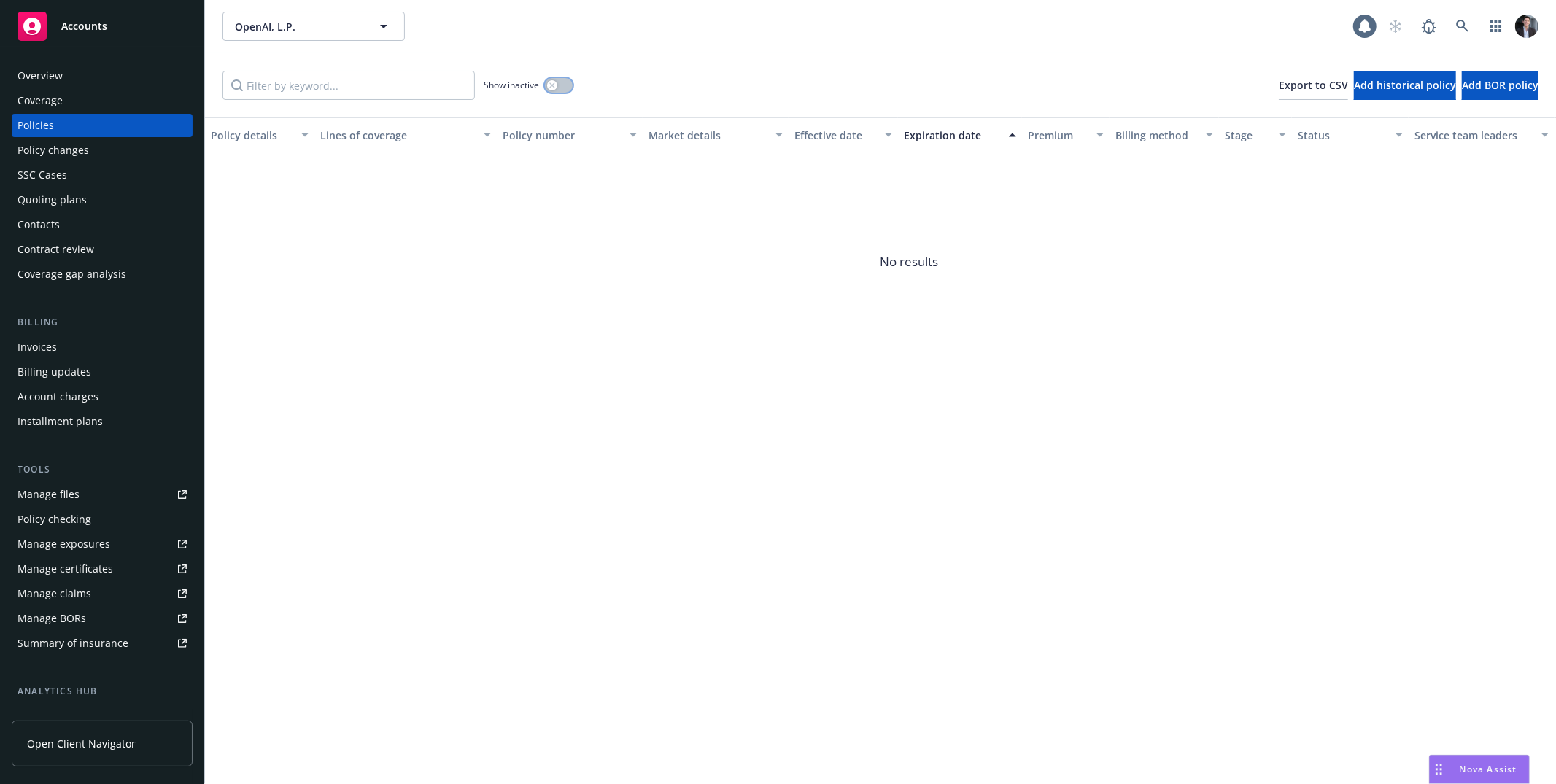
click at [558, 84] on button "button" at bounding box center [558, 85] width 27 height 15
click at [1469, 26] on icon at bounding box center [1462, 25] width 13 height 13
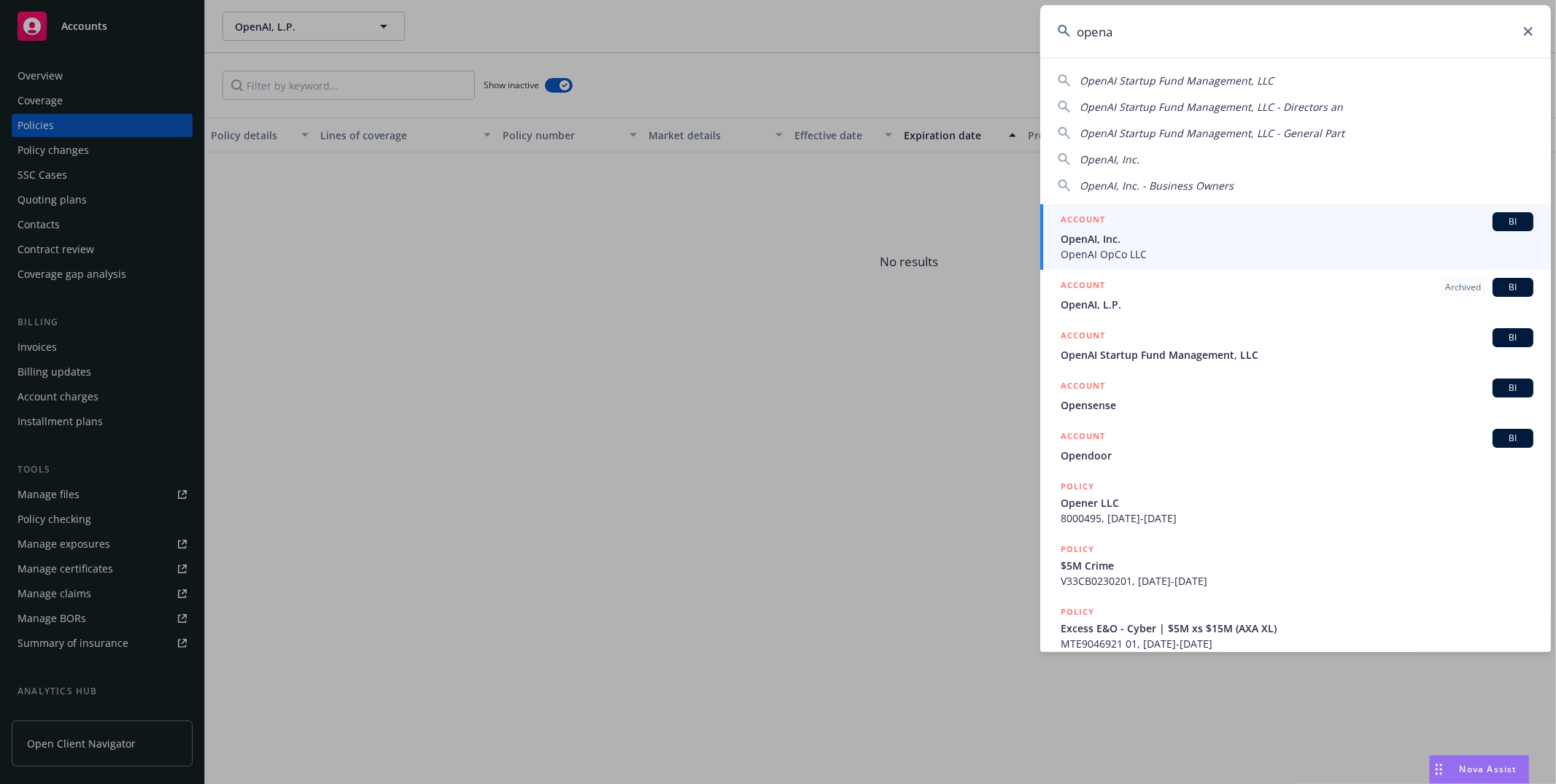
type input "opena"
click at [1212, 240] on span "OpenAI, Inc." at bounding box center [1297, 239] width 472 height 16
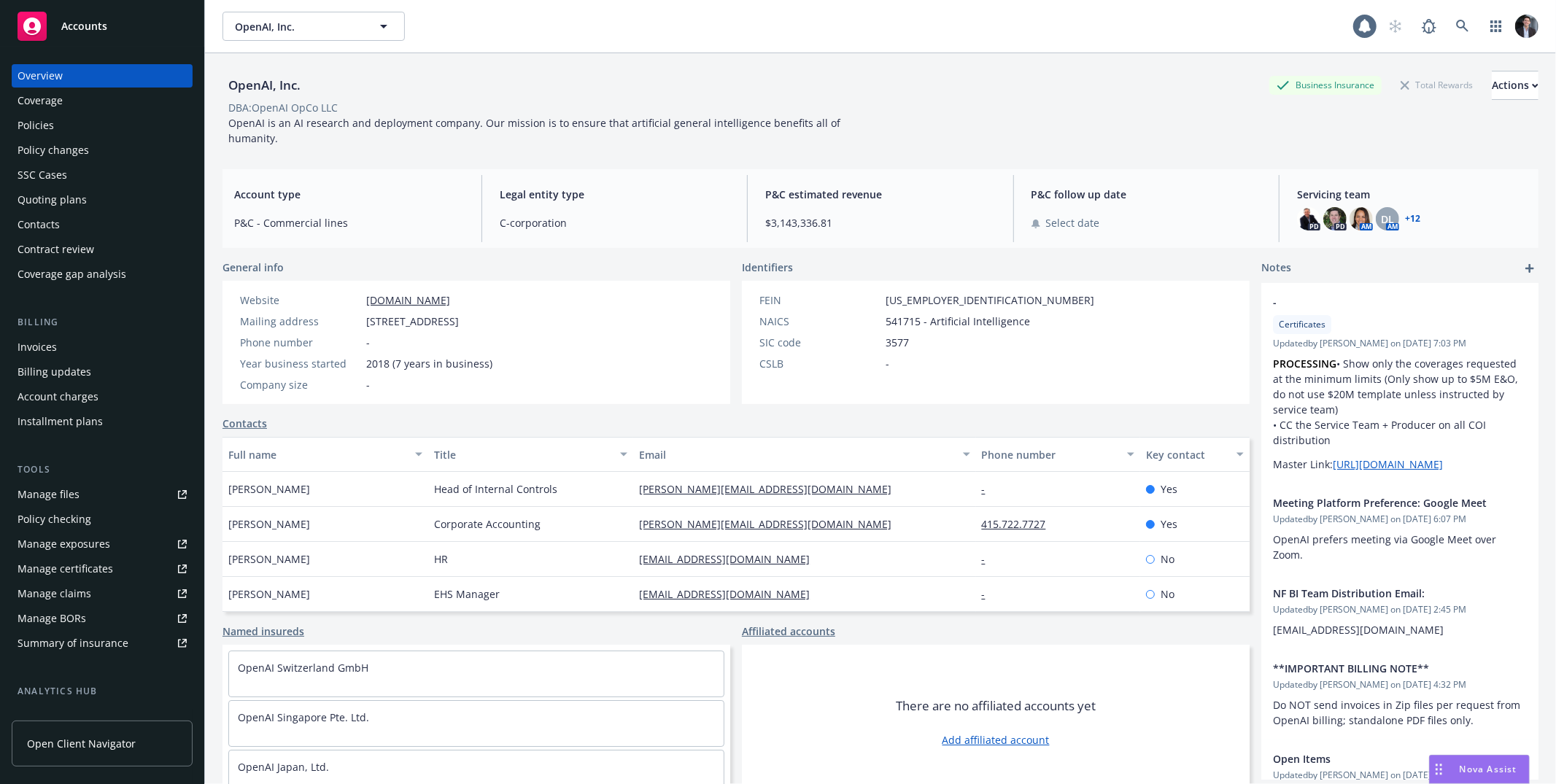
click at [69, 127] on div "Policies" at bounding box center [102, 125] width 169 height 23
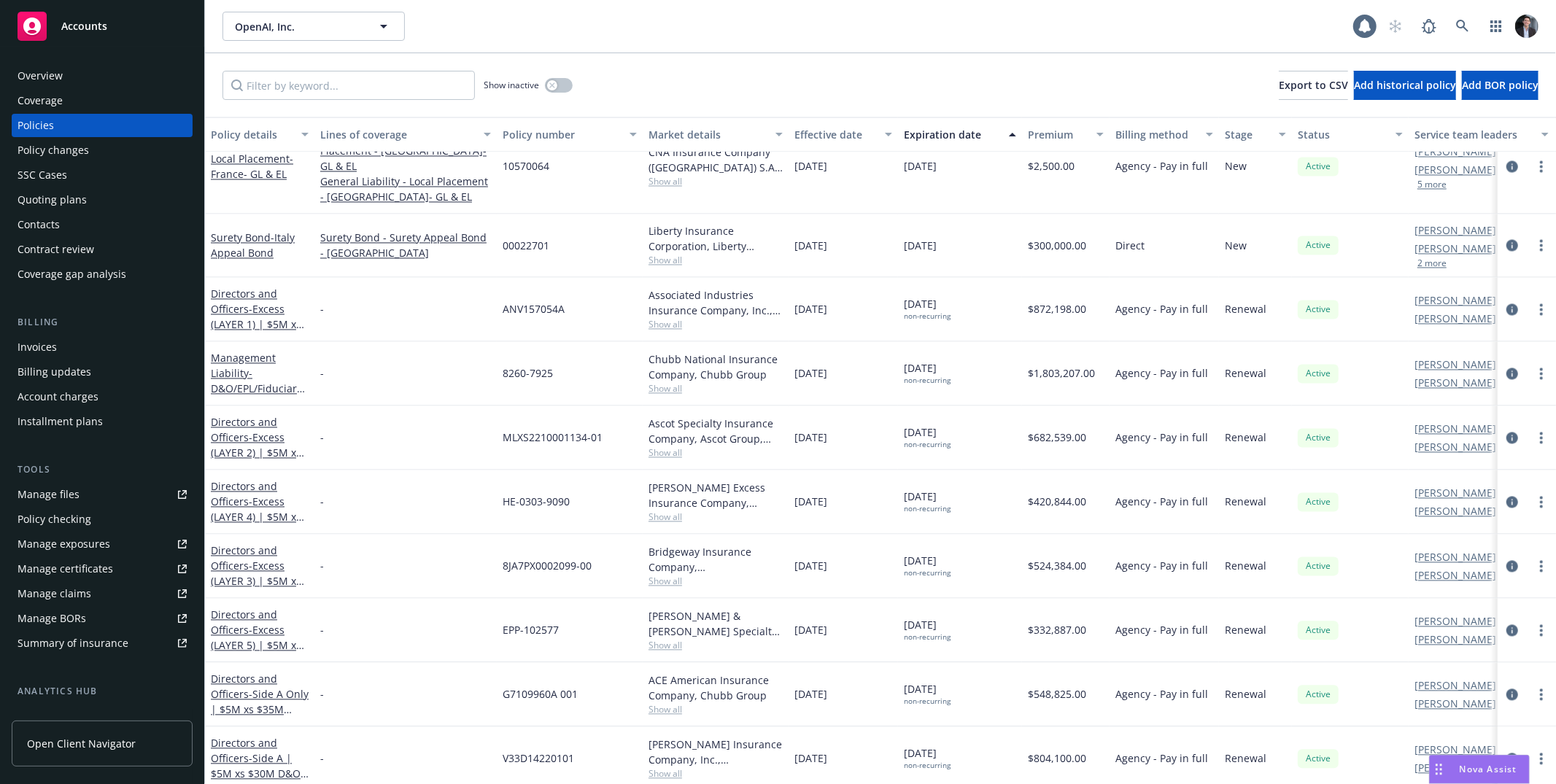
scroll to position [2434, 0]
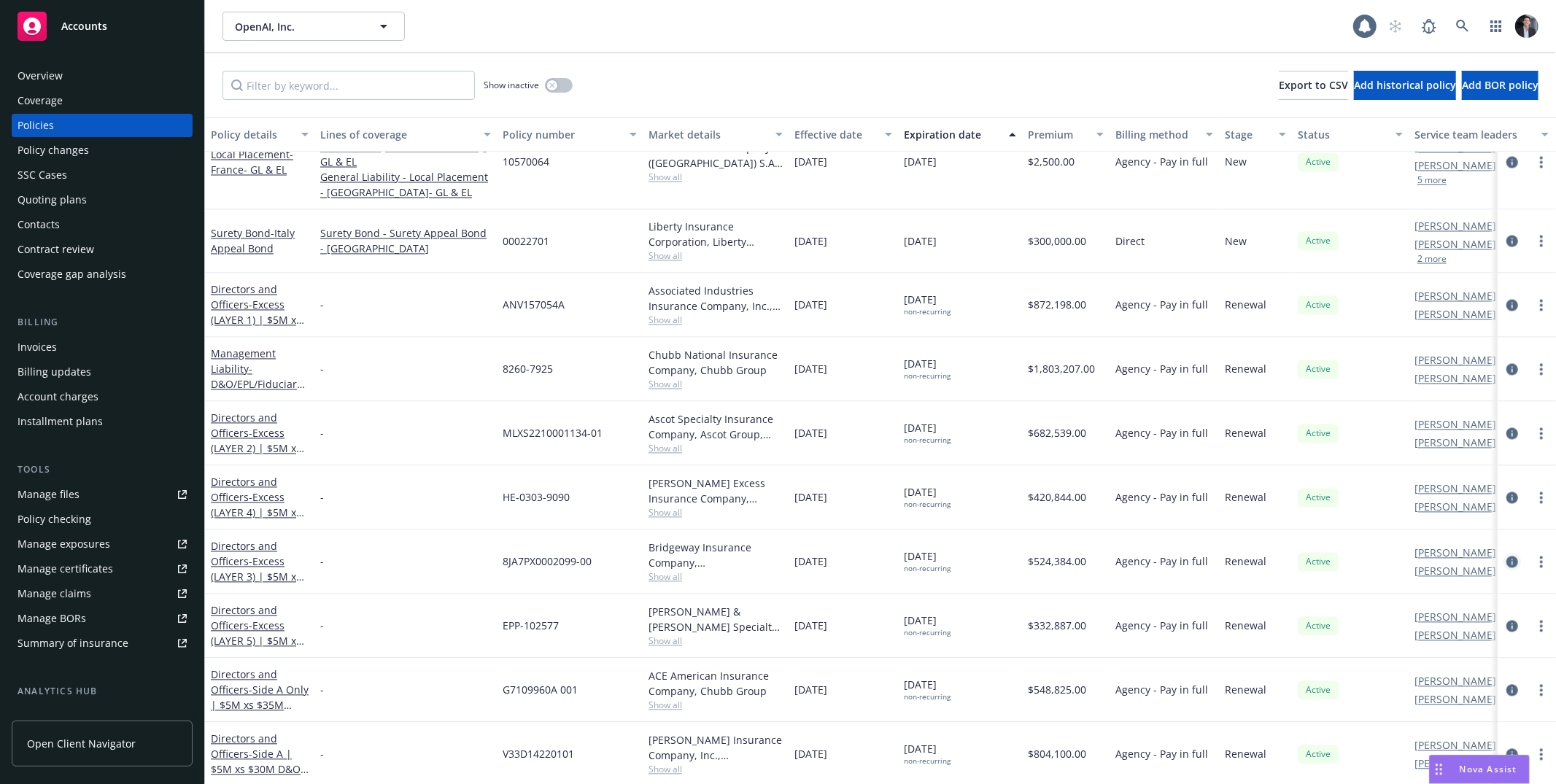
click at [1503, 553] on link "circleInformation" at bounding box center [1512, 562] width 18 height 18
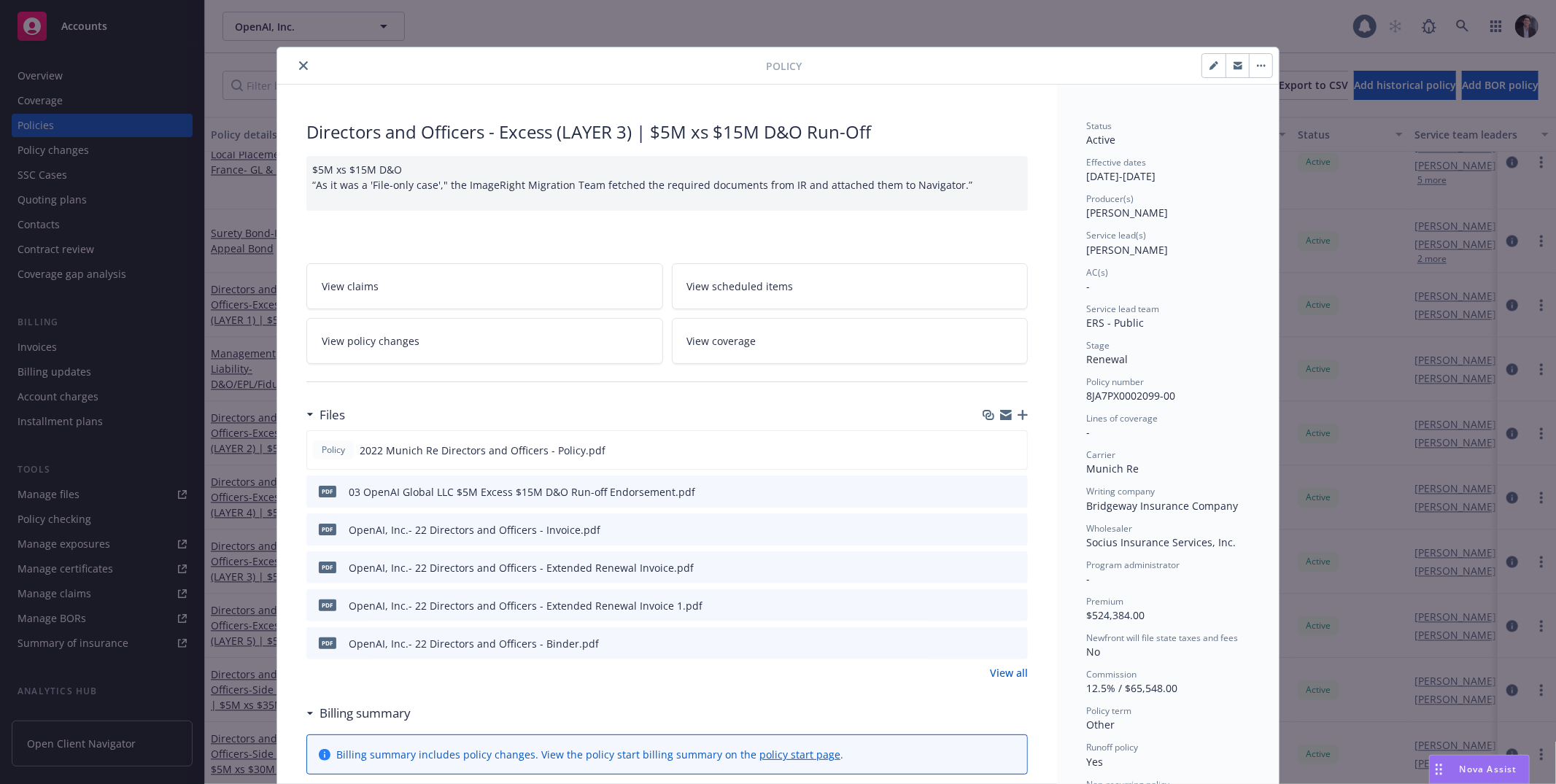
click at [484, 355] on link "View policy changes" at bounding box center [484, 340] width 357 height 46
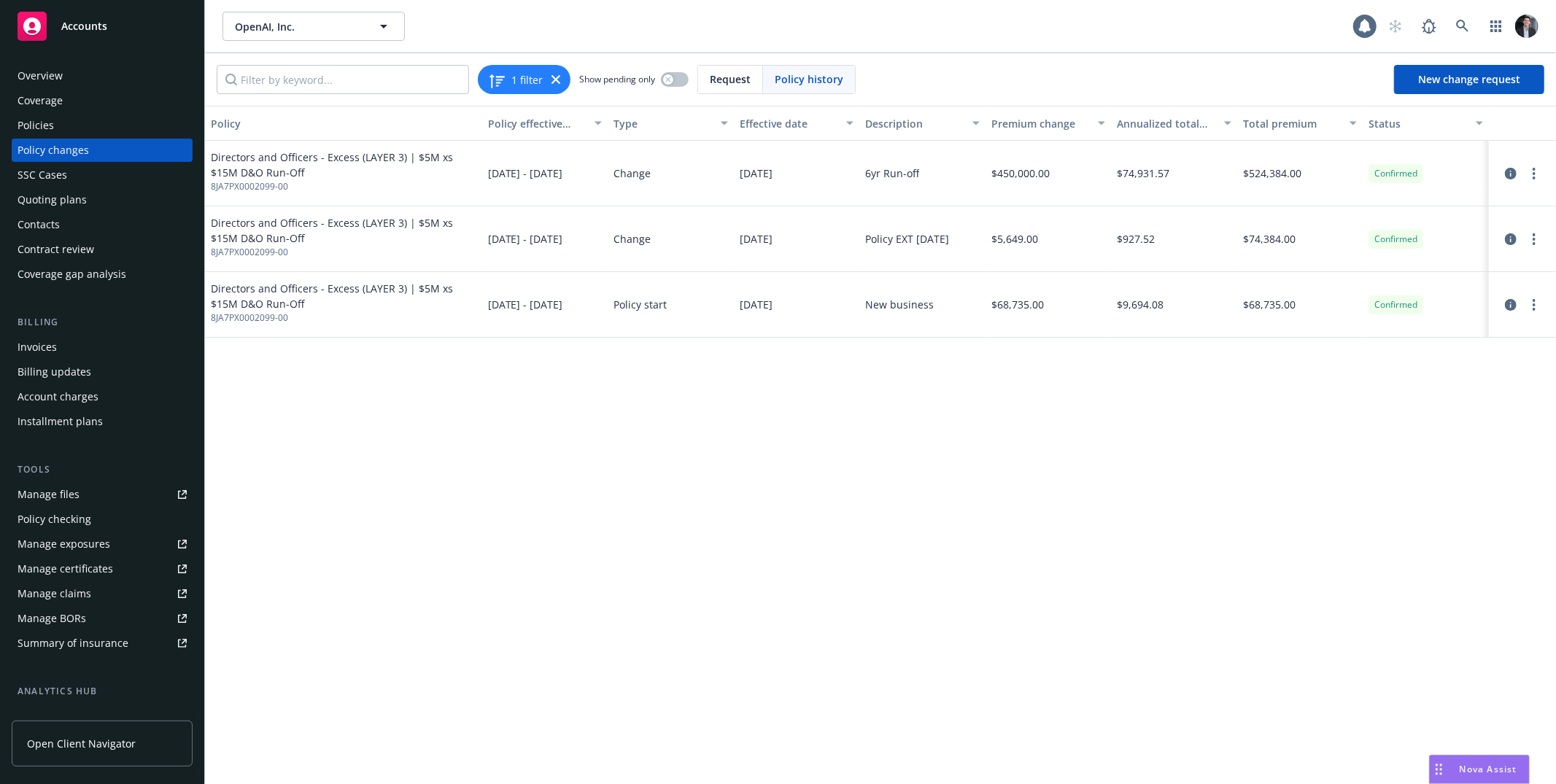
click at [517, 166] on span "[DATE] - [DATE]" at bounding box center [525, 173] width 75 height 16
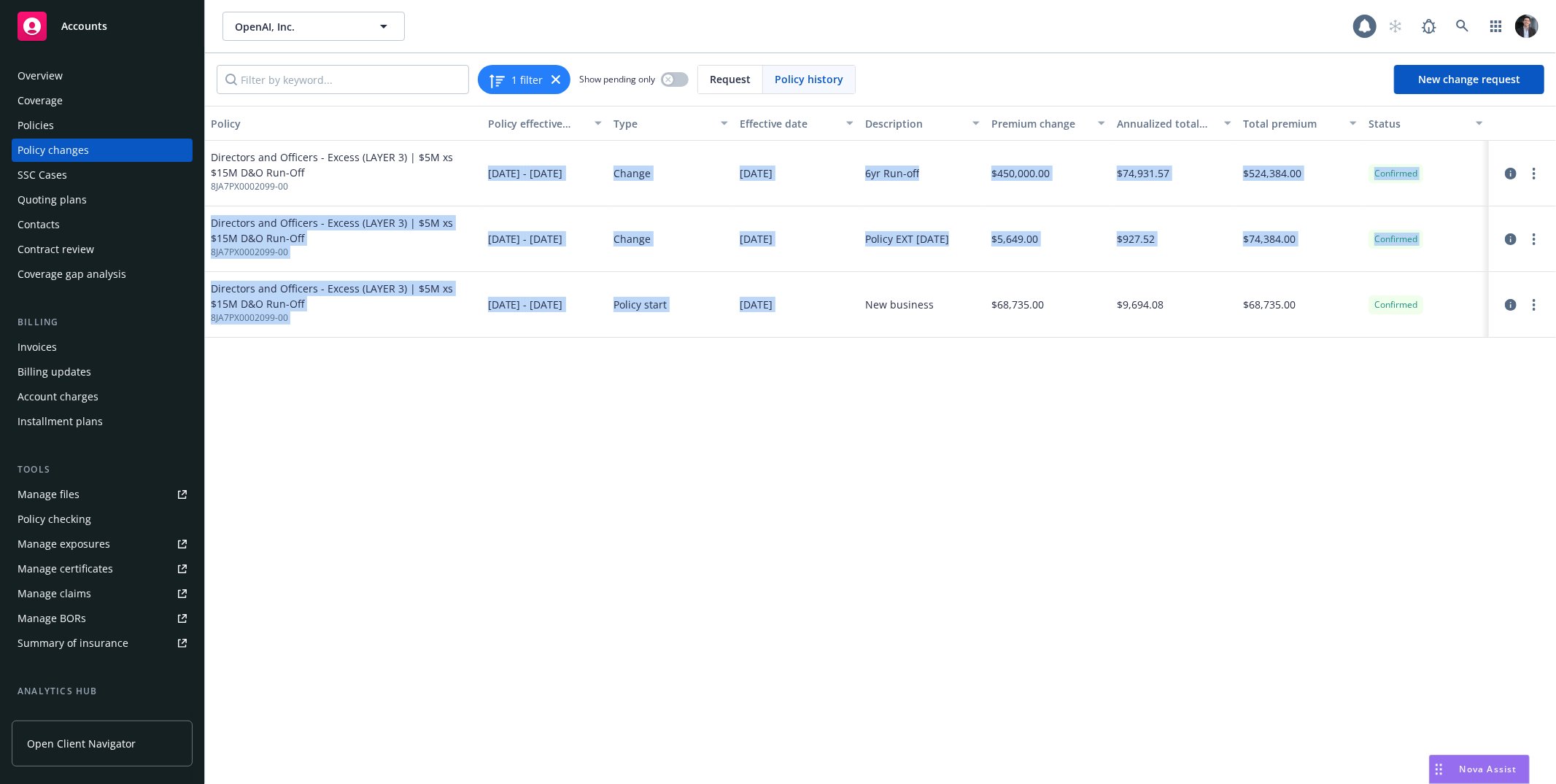
drag, startPoint x: 517, startPoint y: 166, endPoint x: 782, endPoint y: 320, distance: 306.5
click at [782, 319] on div "Directors and Officers - Excess (LAYER 3) | $5M xs $15M D&O Run-Off 8JA7PX00020…" at bounding box center [880, 239] width 1351 height 196
click at [783, 321] on div "[DATE]" at bounding box center [796, 304] width 126 height 65
